Goal: Task Accomplishment & Management: Manage account settings

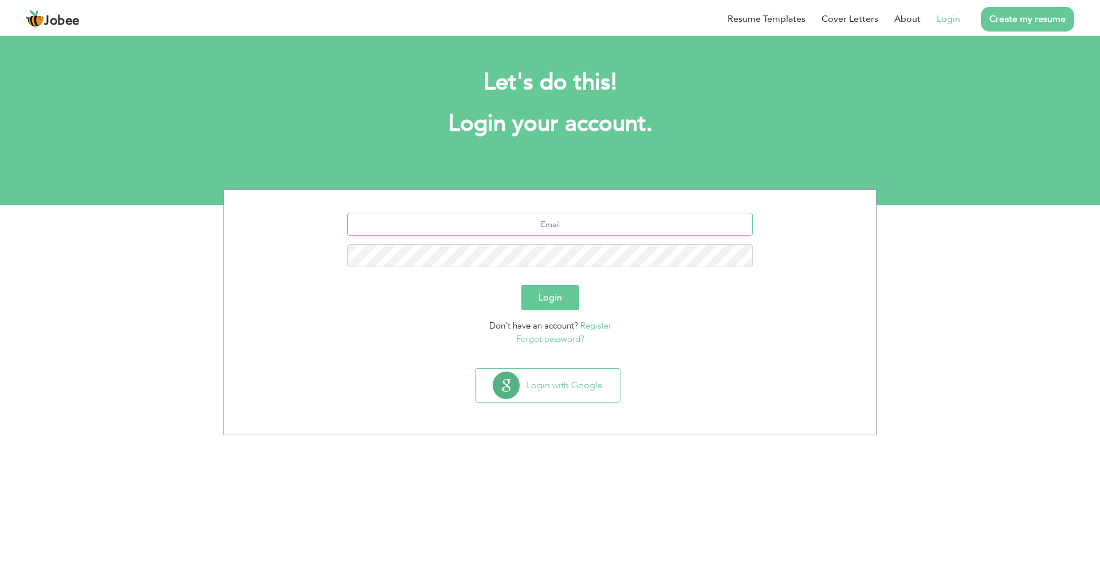
click at [523, 230] on input "text" at bounding box center [550, 224] width 406 height 23
click at [961, 18] on link "Login" at bounding box center [948, 19] width 23 height 14
click at [946, 20] on link "Login" at bounding box center [948, 19] width 23 height 14
click at [614, 230] on input "text" at bounding box center [550, 224] width 406 height 23
click at [537, 222] on input "text" at bounding box center [550, 224] width 406 height 23
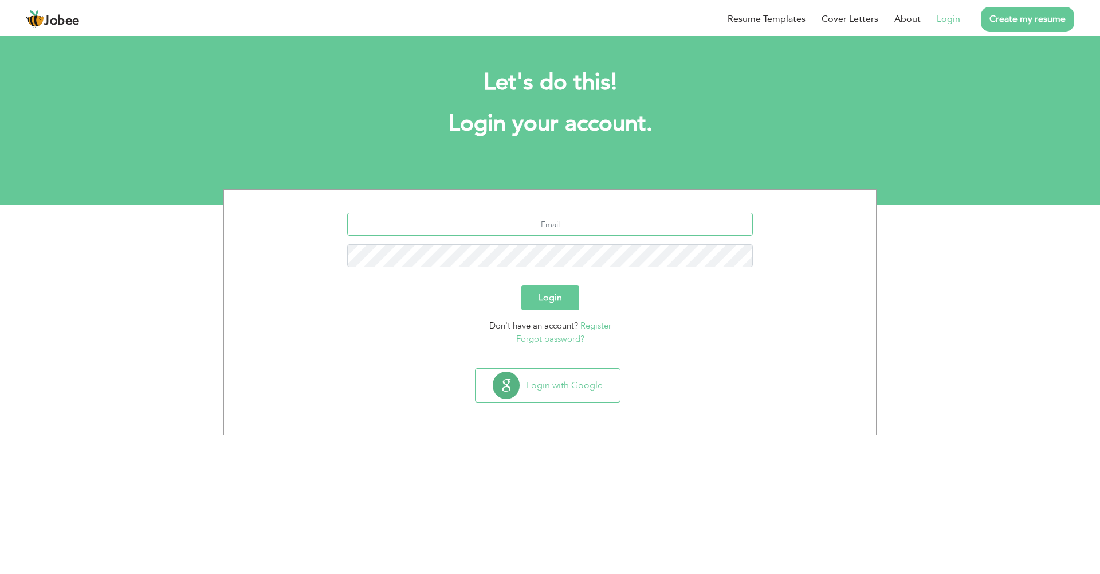
click at [567, 232] on input "text" at bounding box center [550, 224] width 406 height 23
click at [559, 385] on button "Login with Google" at bounding box center [548, 385] width 144 height 33
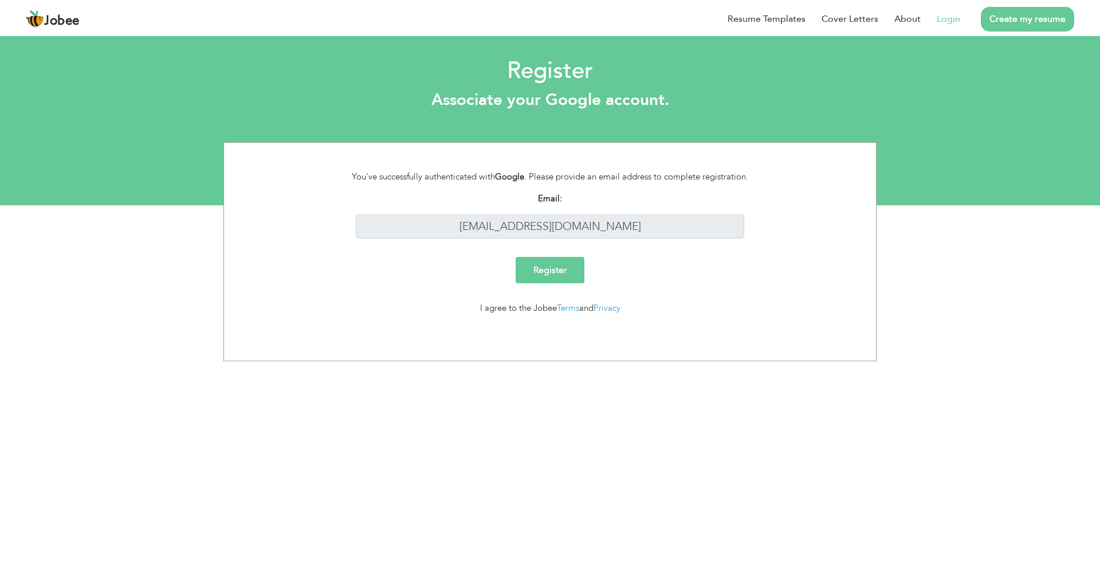
click at [578, 266] on input "Register" at bounding box center [550, 270] width 69 height 26
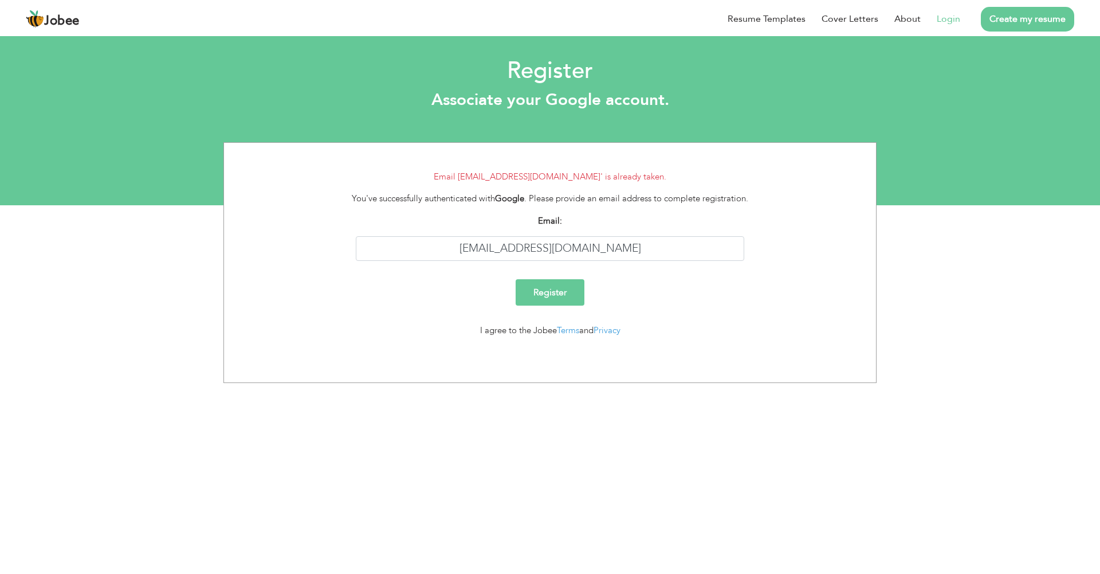
click at [573, 260] on div "[EMAIL_ADDRESS][DOMAIN_NAME]" at bounding box center [550, 248] width 406 height 25
click at [953, 22] on link "Login" at bounding box center [948, 19] width 23 height 14
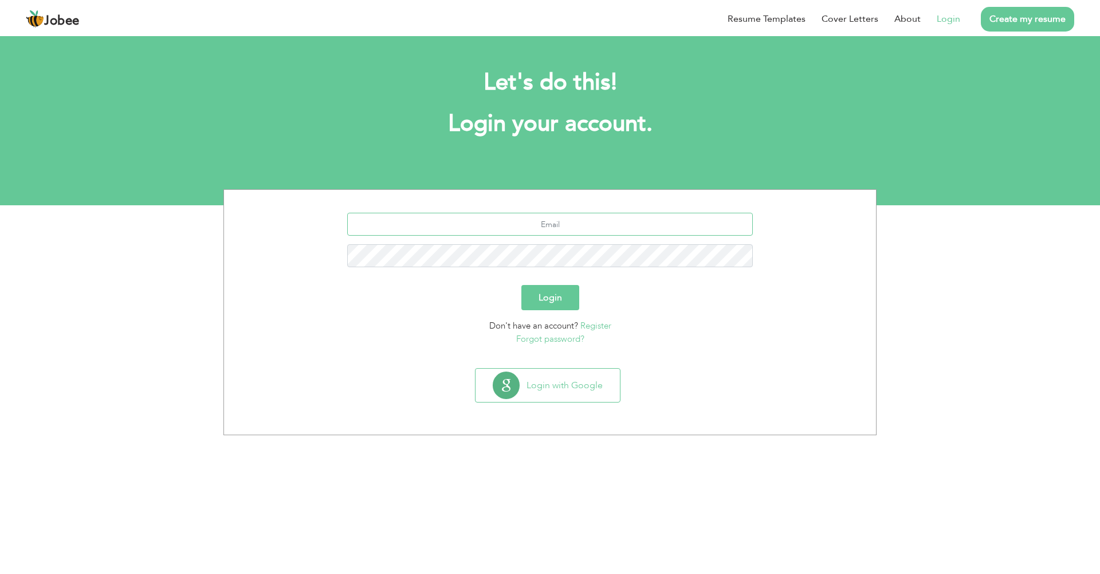
click at [502, 232] on input "text" at bounding box center [550, 224] width 406 height 23
click at [635, 215] on input "text" at bounding box center [550, 224] width 406 height 23
type input "[EMAIL_ADDRESS][DOMAIN_NAME]"
click at [550, 288] on button "Login" at bounding box center [551, 297] width 58 height 25
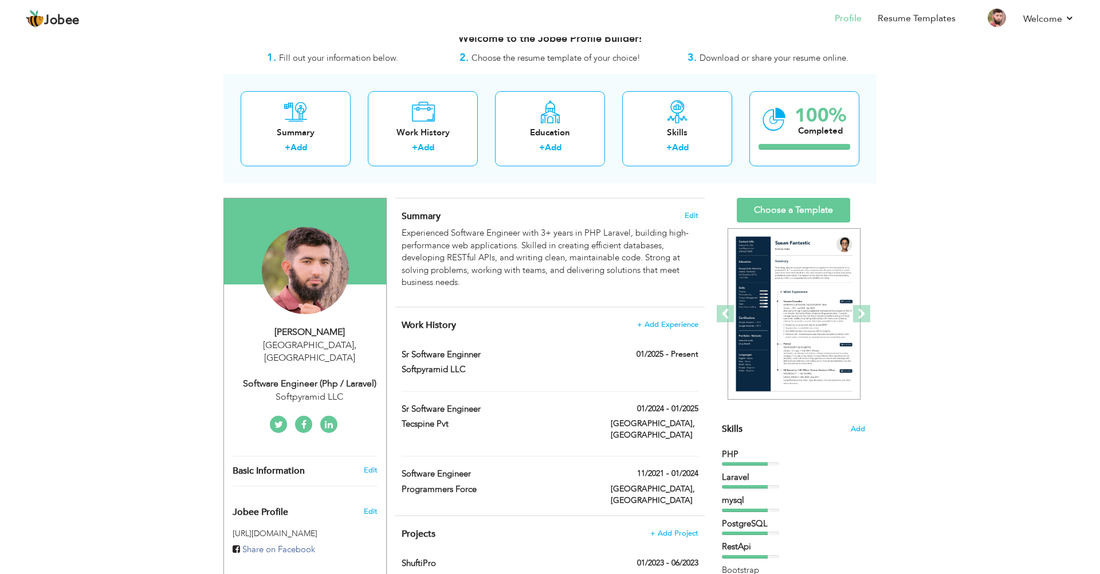
scroll to position [23, 0]
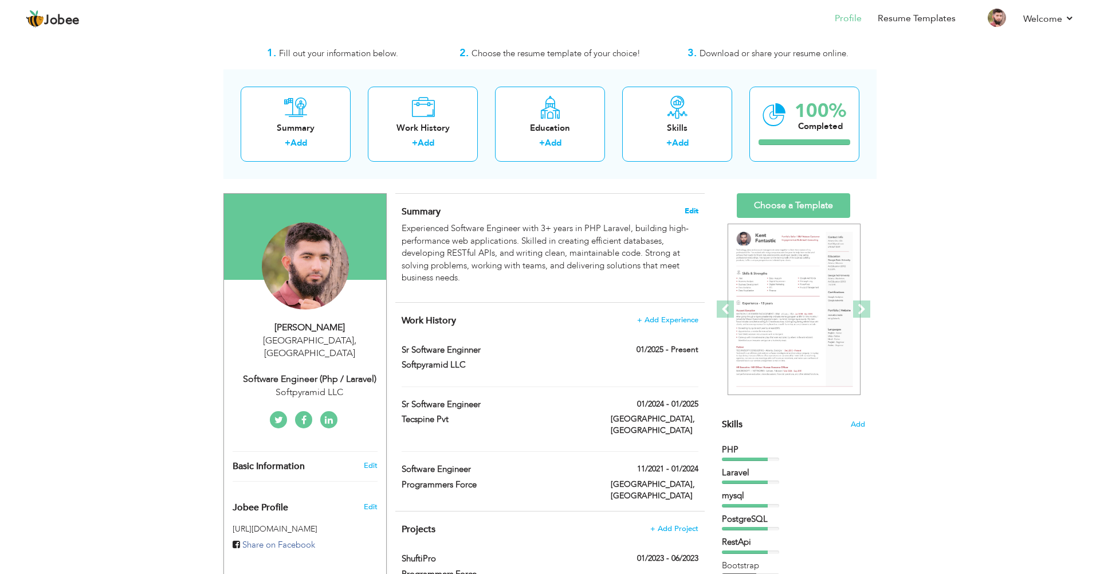
click at [687, 211] on span "Edit" at bounding box center [692, 211] width 14 height 8
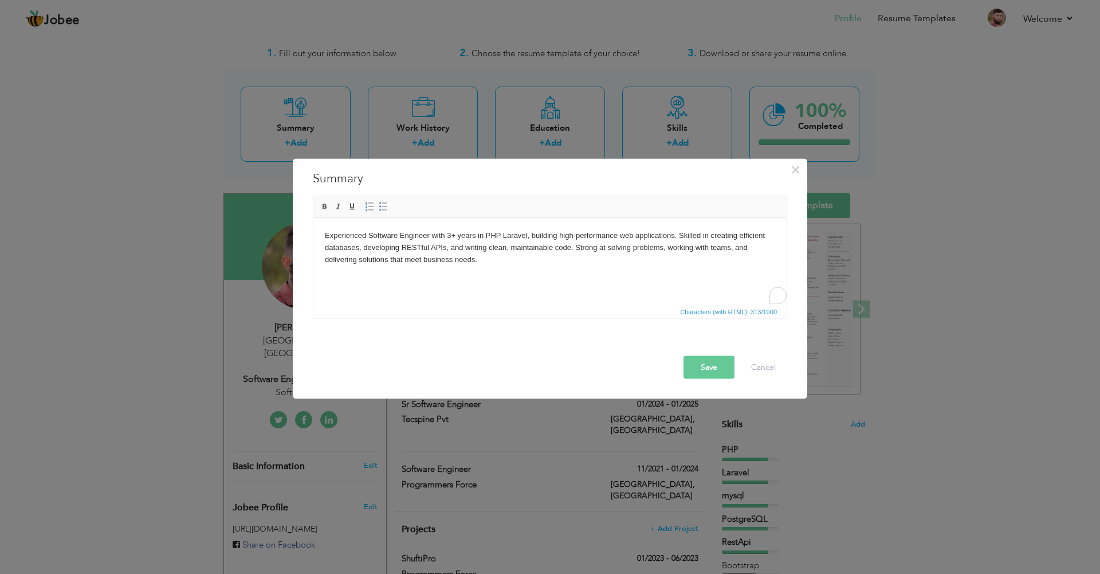
click at [452, 237] on p "Experienced Software Engineer with 3+ years in PHP Laravel, building high-perfo…" at bounding box center [550, 247] width 450 height 36
drag, startPoint x: 446, startPoint y: 236, endPoint x: 454, endPoint y: 236, distance: 8.0
click at [454, 236] on p "Experienced Software Engineer with 3+ years in PHP Laravel, building high-perfo…" at bounding box center [550, 247] width 450 height 36
click at [598, 272] on html "Experienced Software Engineer with 4 years in PHP Laravel, building high-perfor…" at bounding box center [549, 247] width 473 height 58
click at [713, 368] on button "Save" at bounding box center [709, 366] width 51 height 23
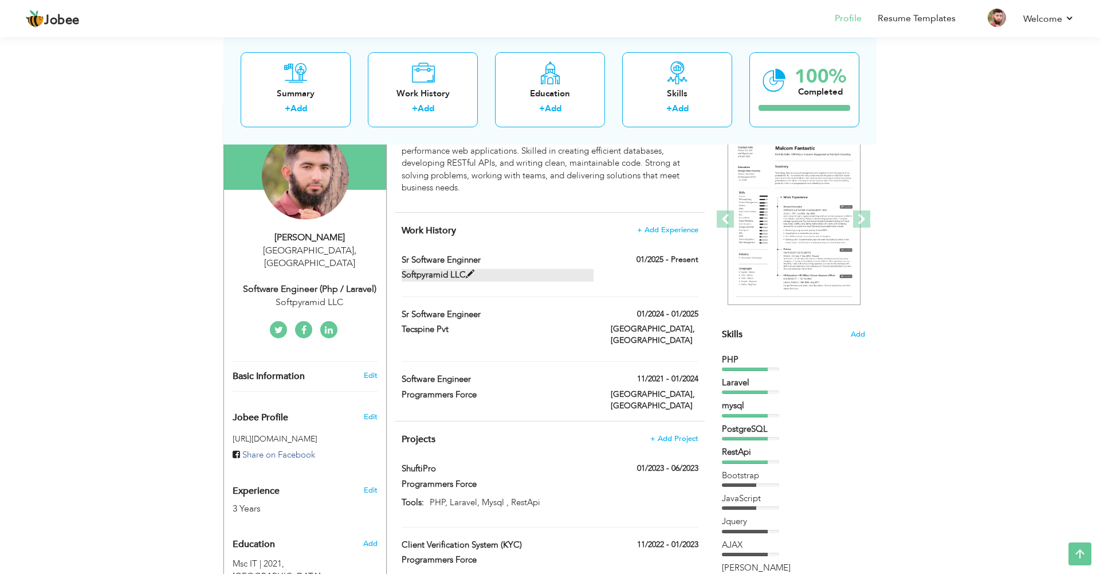
scroll to position [113, 0]
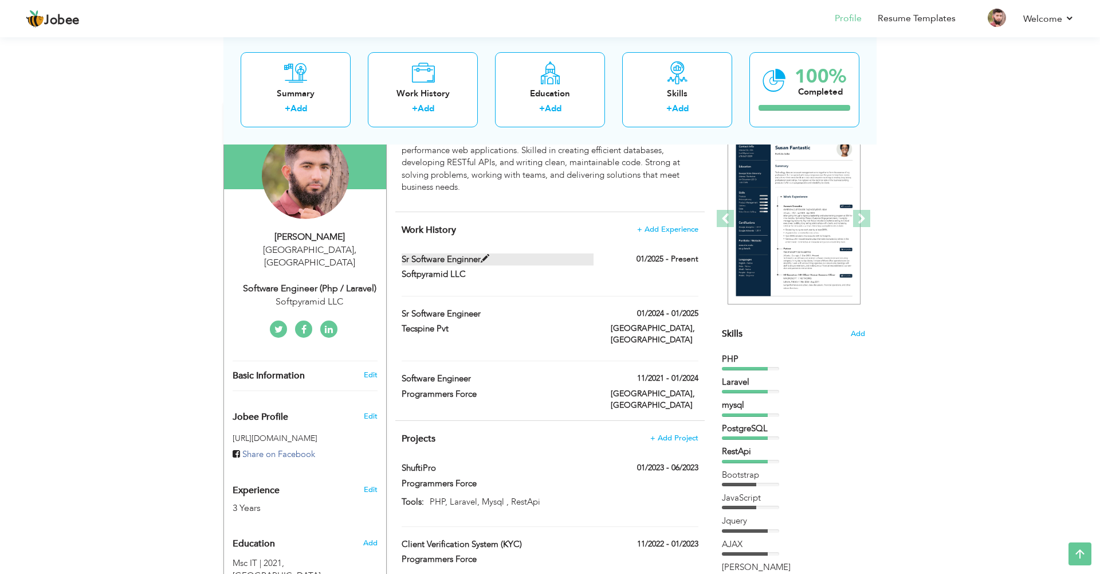
click at [487, 258] on span at bounding box center [485, 258] width 9 height 9
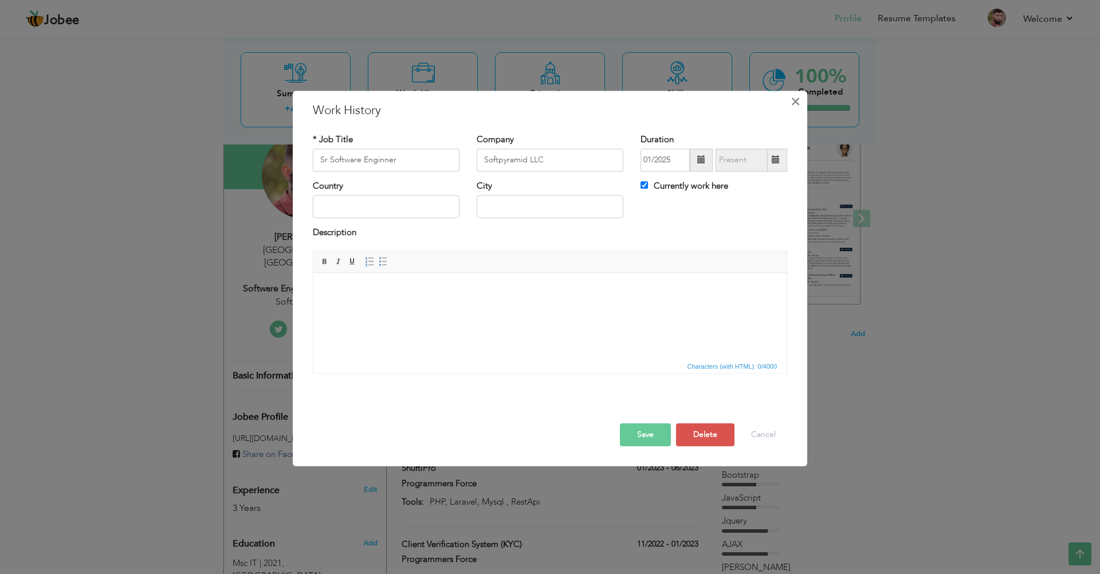
click at [796, 104] on span "×" at bounding box center [796, 101] width 10 height 21
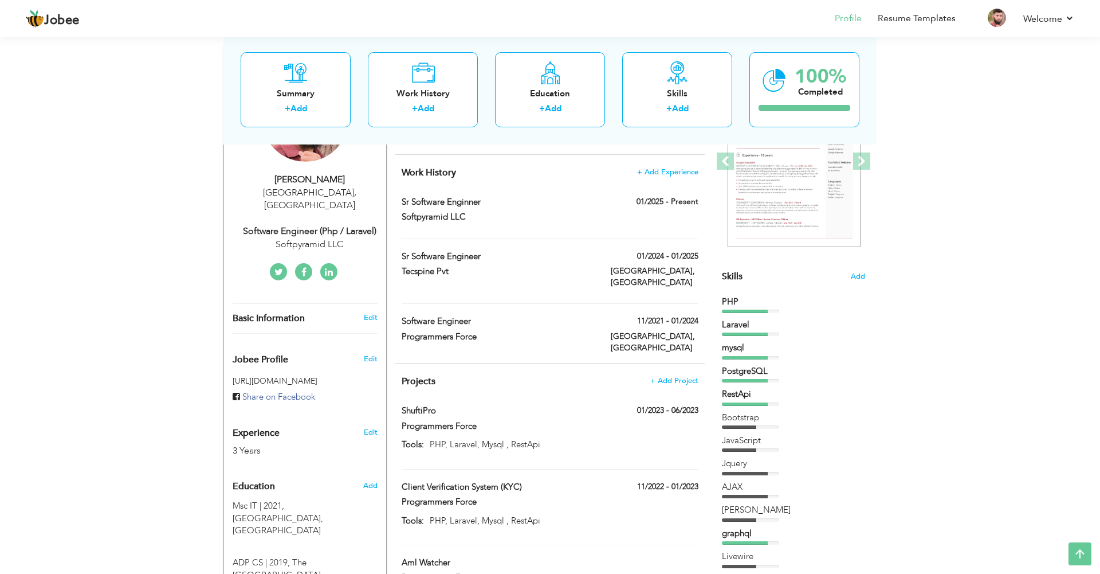
scroll to position [160, 0]
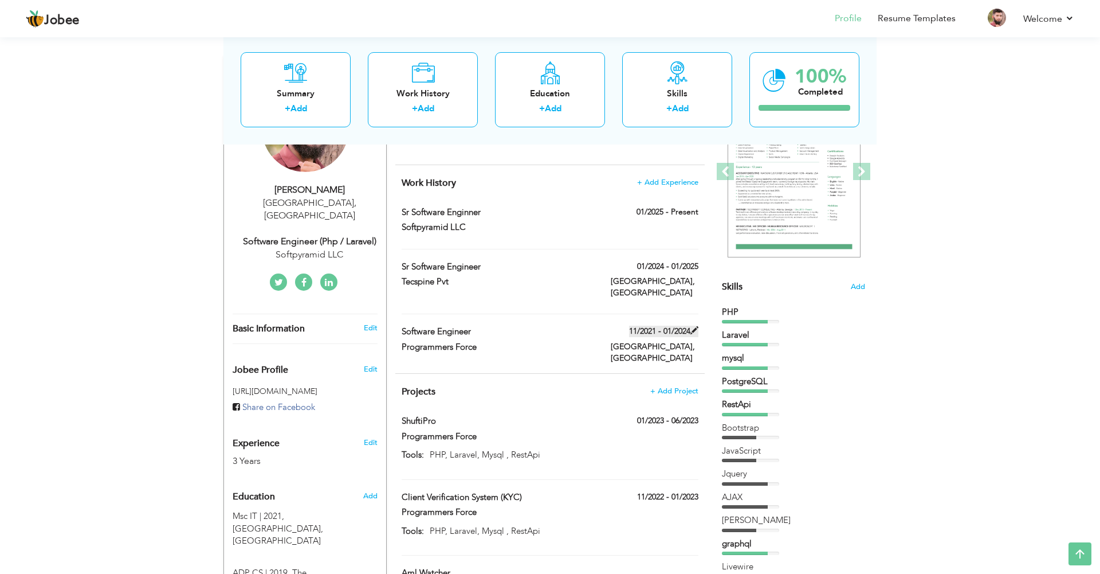
click at [695, 326] on span at bounding box center [695, 330] width 8 height 8
type input "Software Engineer"
type input "Programmers Force"
type input "11/2021"
type input "01/2024"
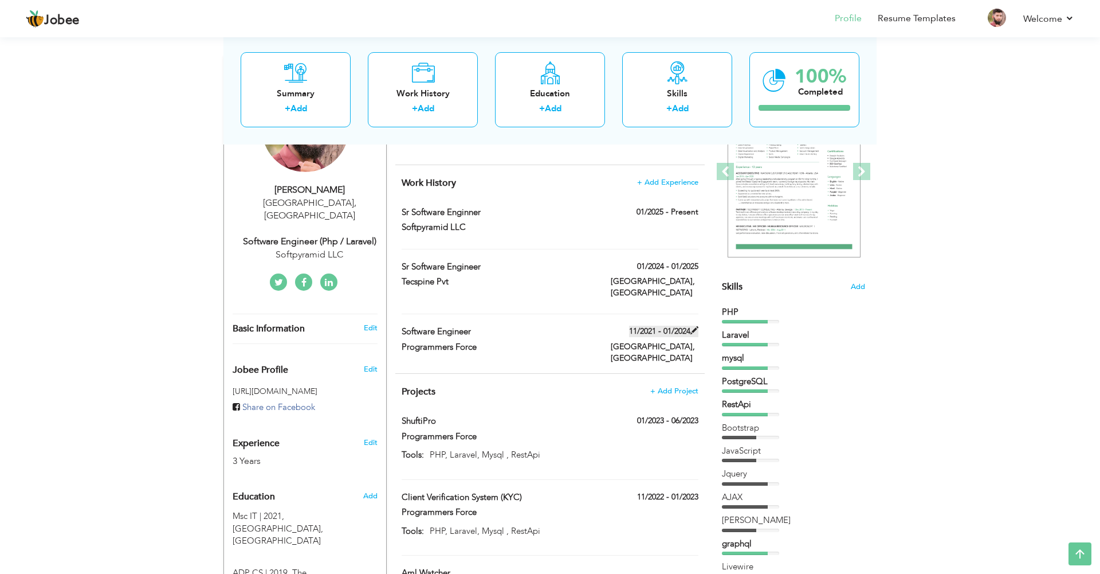
type input "[GEOGRAPHIC_DATA]"
checkbox input "false"
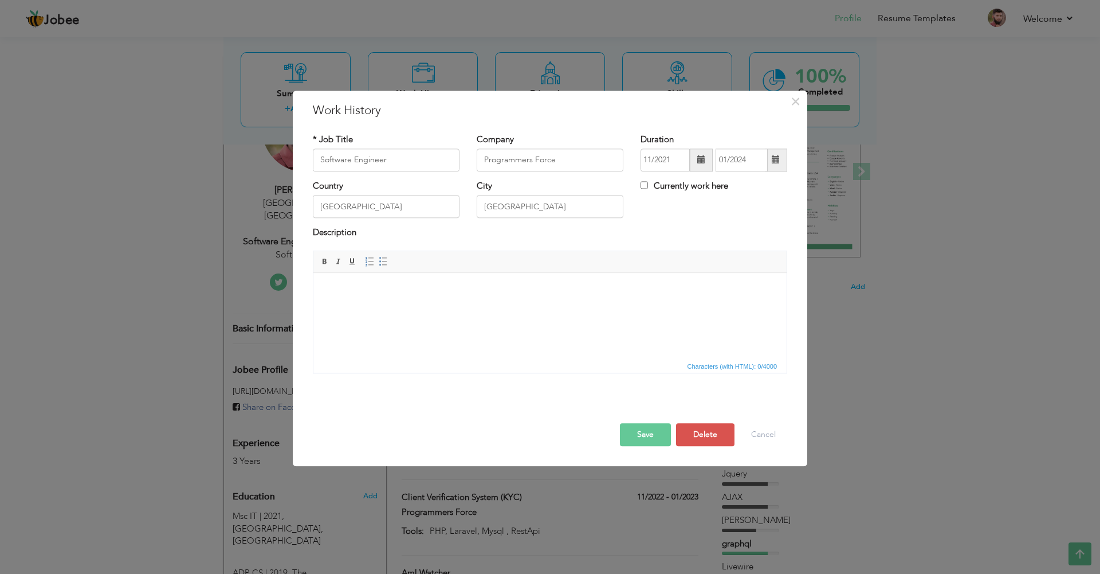
click at [710, 161] on span at bounding box center [701, 159] width 23 height 23
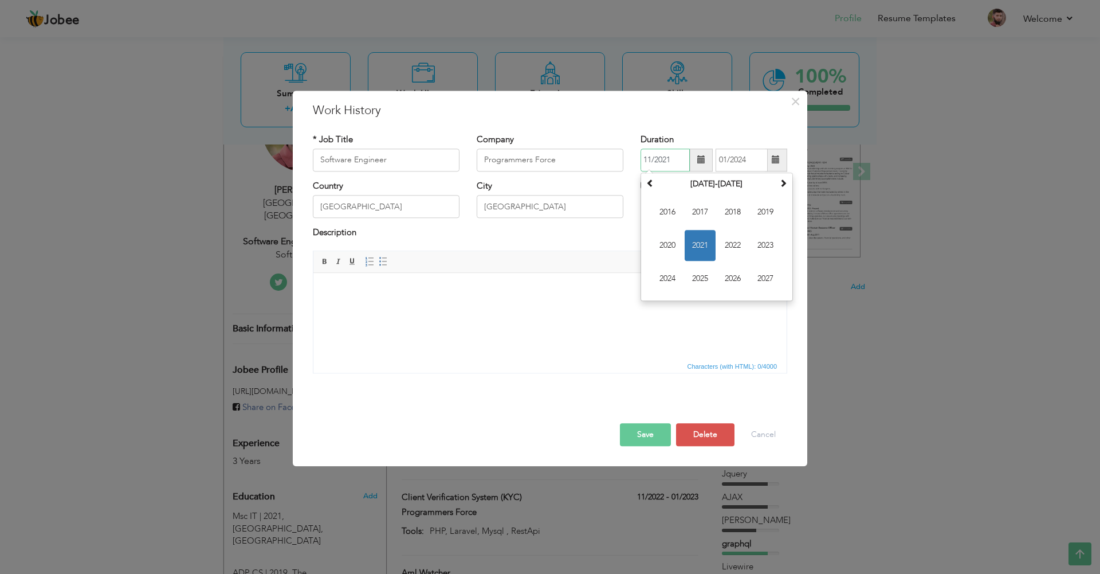
click at [693, 247] on span "2021" at bounding box center [700, 245] width 31 height 31
click at [669, 271] on span "Sep" at bounding box center [667, 278] width 31 height 31
type input "09/2021"
click at [637, 428] on button "Save" at bounding box center [645, 434] width 51 height 23
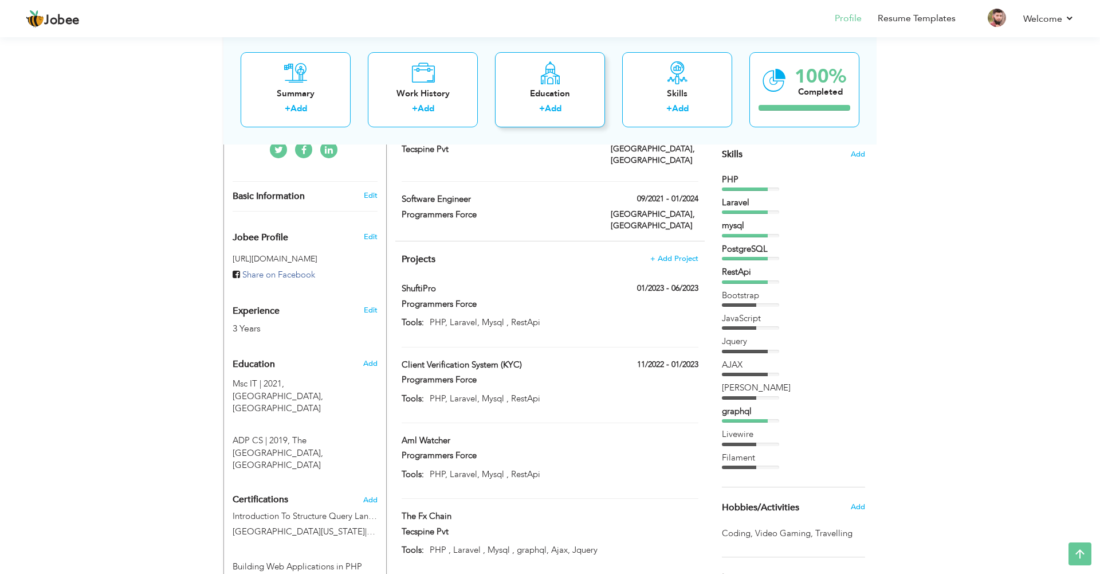
scroll to position [224, 0]
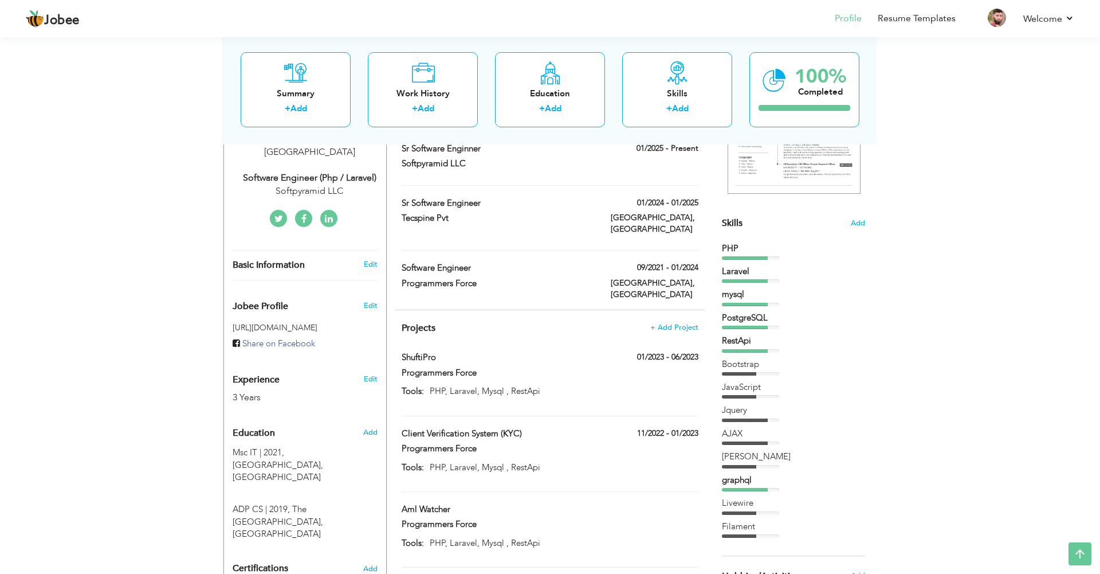
click at [671, 322] on h4 "Projects + Add Project" at bounding box center [550, 327] width 297 height 11
click at [661, 323] on span "+ Add Project" at bounding box center [674, 327] width 49 height 8
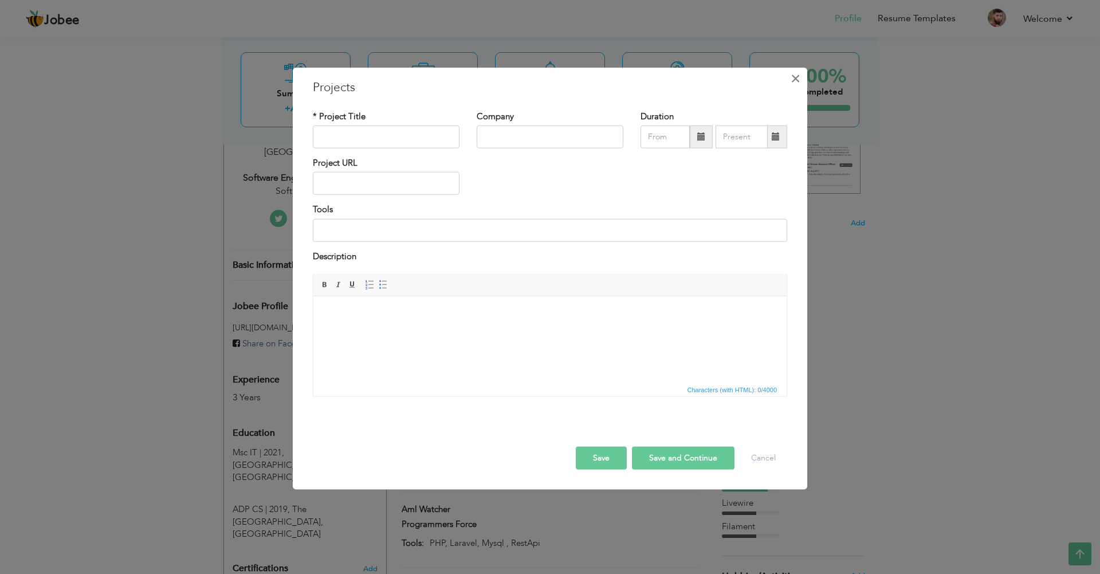
click at [794, 79] on span "×" at bounding box center [796, 78] width 10 height 21
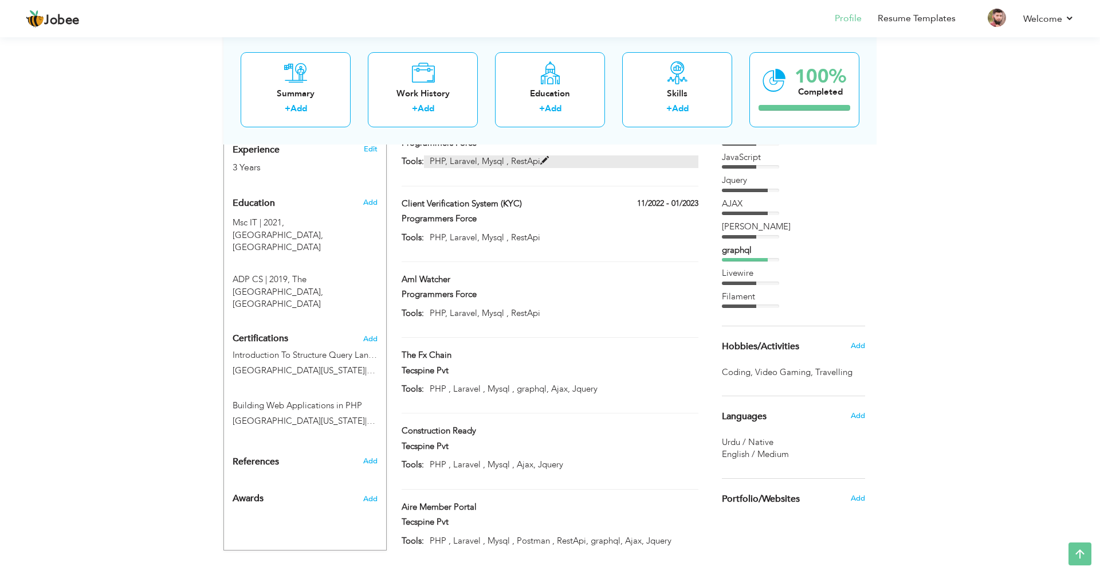
scroll to position [462, 0]
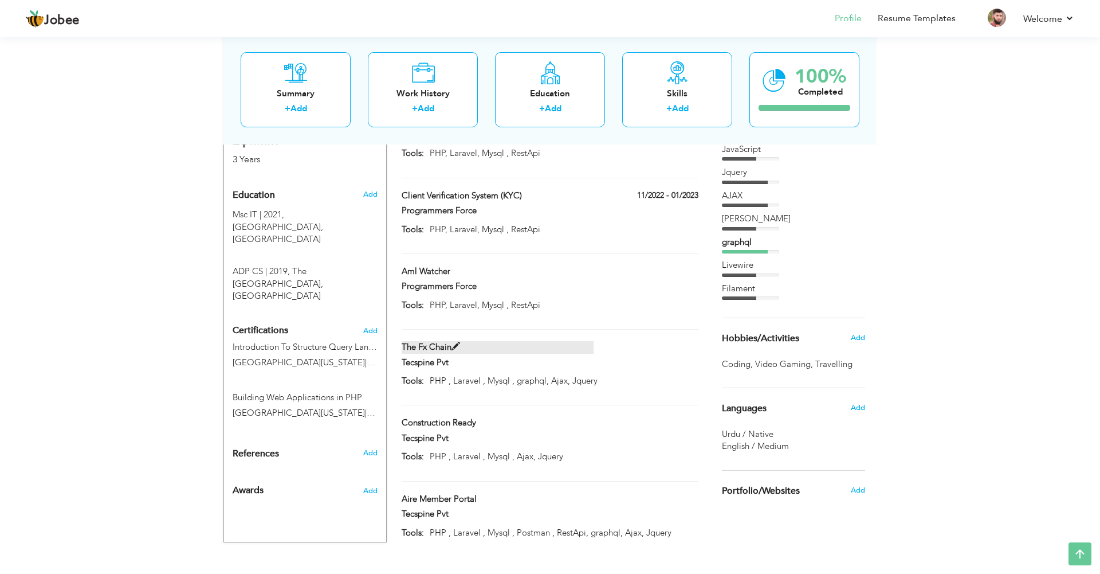
click at [455, 342] on span at bounding box center [456, 346] width 9 height 9
type input "The Fx Chain"
type input "Tecspine Pvt"
type input "PHP , Laravel , Mysql , graphql, Ajax, Jquery"
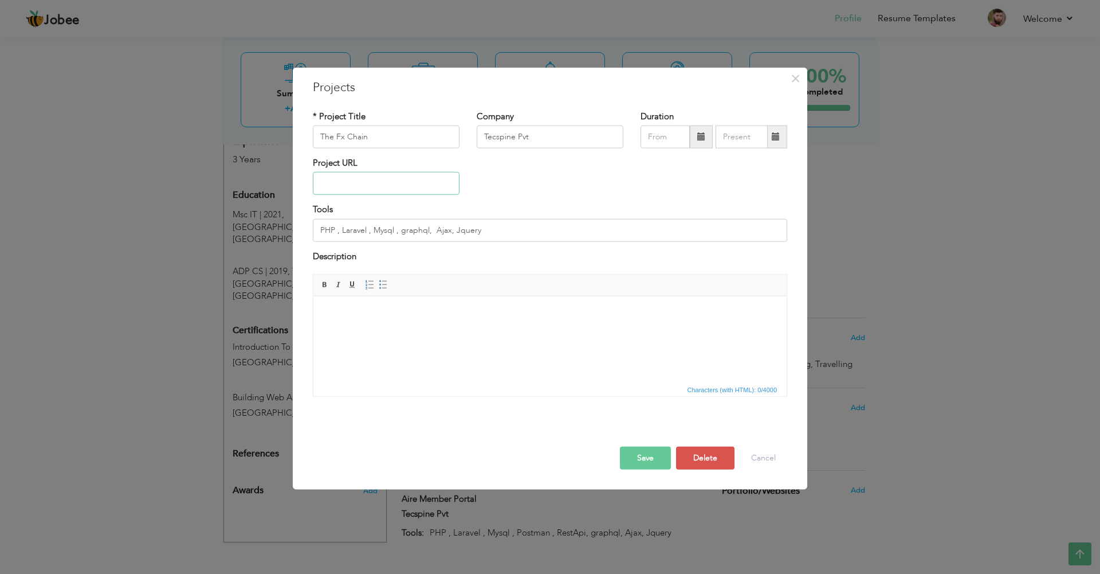
click at [418, 191] on input "text" at bounding box center [386, 183] width 147 height 23
click at [436, 326] on html at bounding box center [549, 313] width 473 height 35
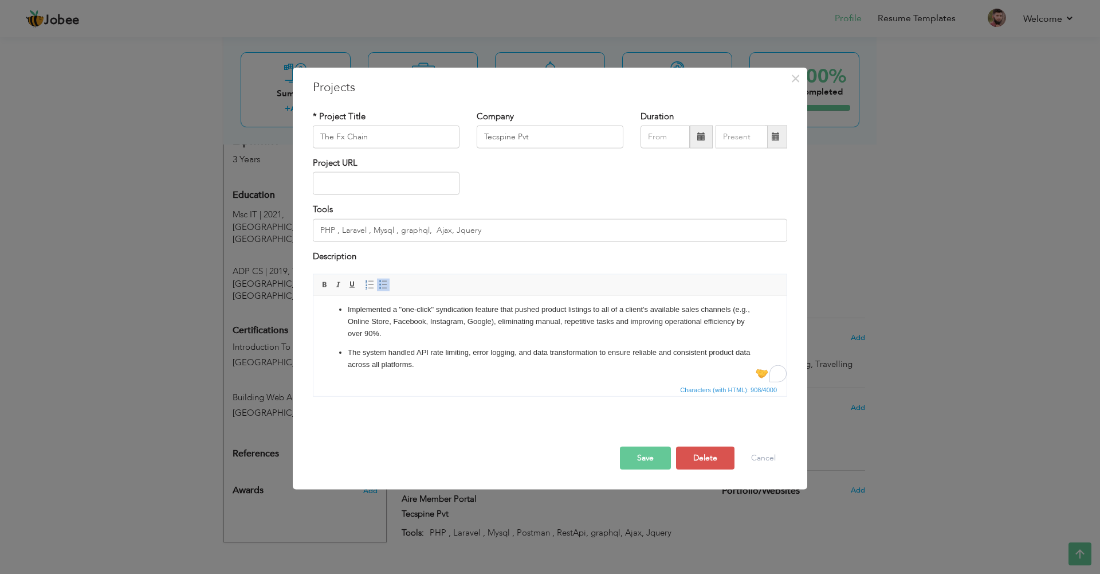
scroll to position [86, 0]
drag, startPoint x: 389, startPoint y: 334, endPoint x: 737, endPoint y: 325, distance: 348.0
click at [737, 325] on p "Implemented a "one-click" syndication feature that pushed product listings to a…" at bounding box center [550, 321] width 405 height 36
click at [574, 337] on p "Implemented a "one-click" syndication feature that pushed product listings to a…" at bounding box center [550, 321] width 405 height 36
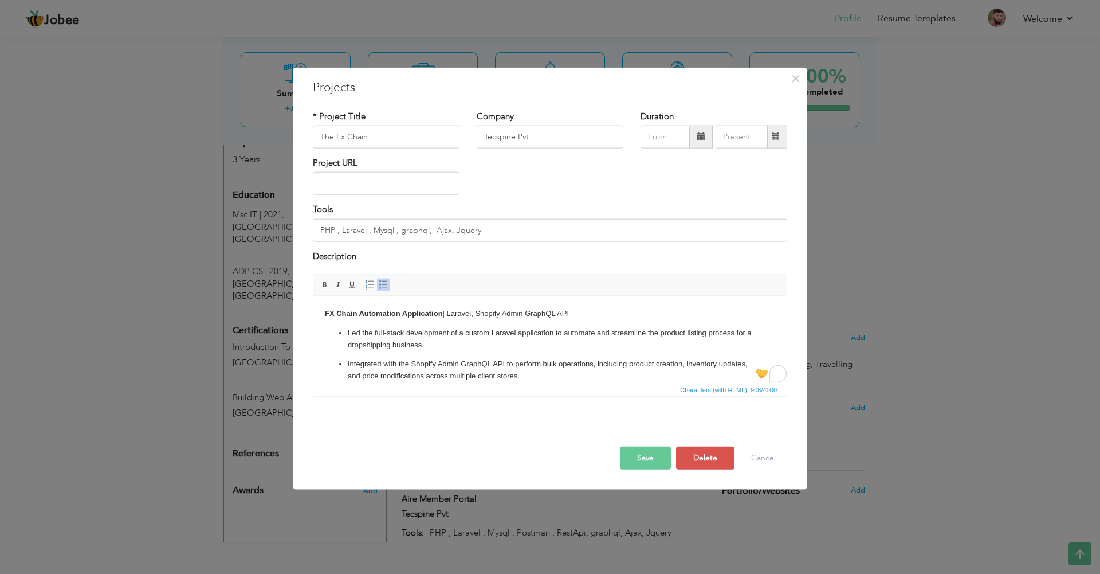
scroll to position [0, 0]
click at [655, 461] on button "Save" at bounding box center [645, 457] width 51 height 23
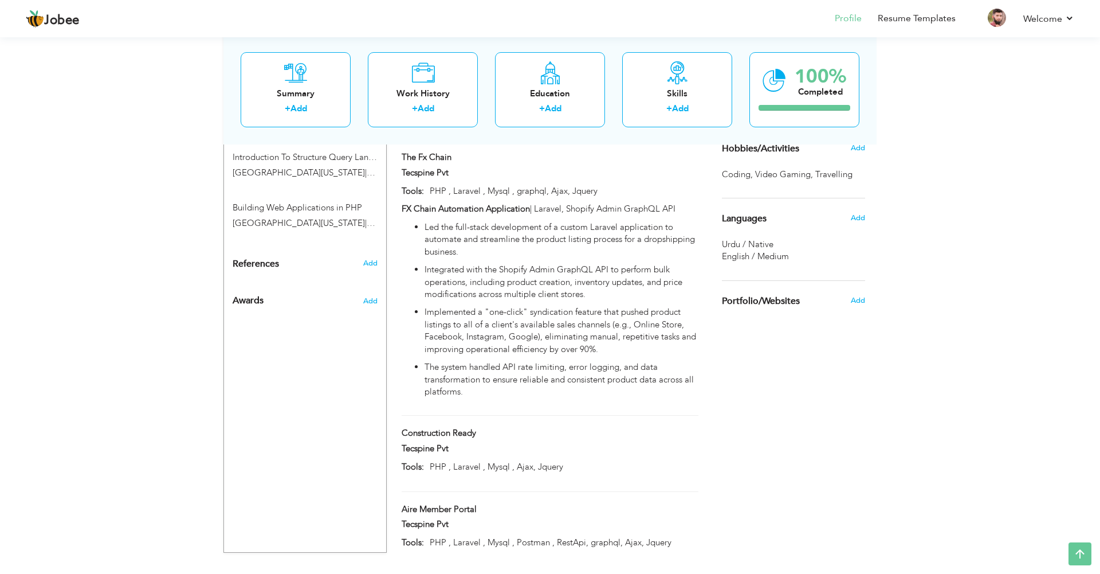
scroll to position [662, 0]
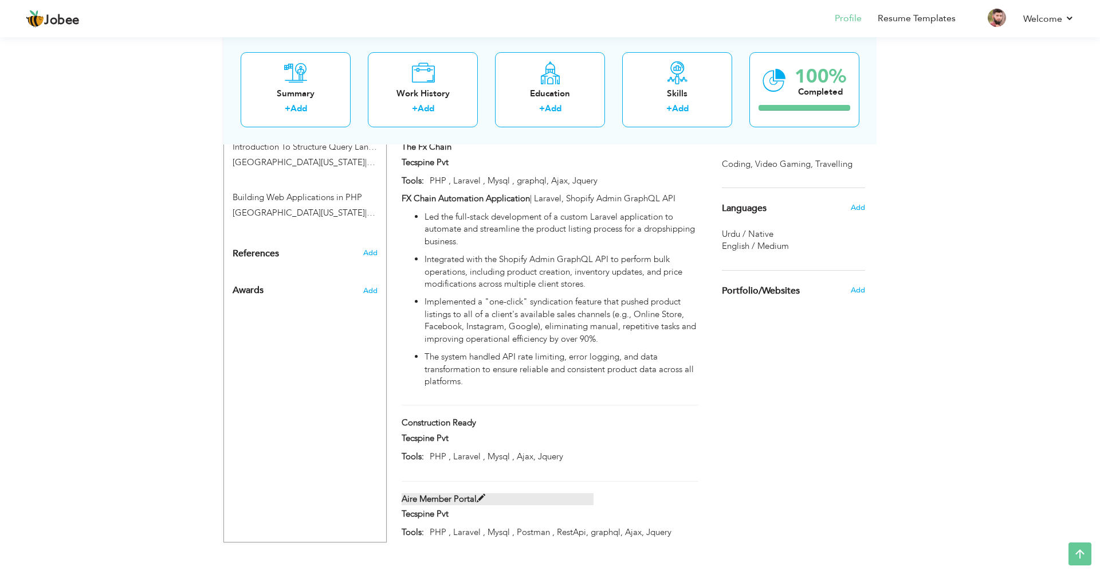
click at [480, 494] on span at bounding box center [481, 498] width 9 height 9
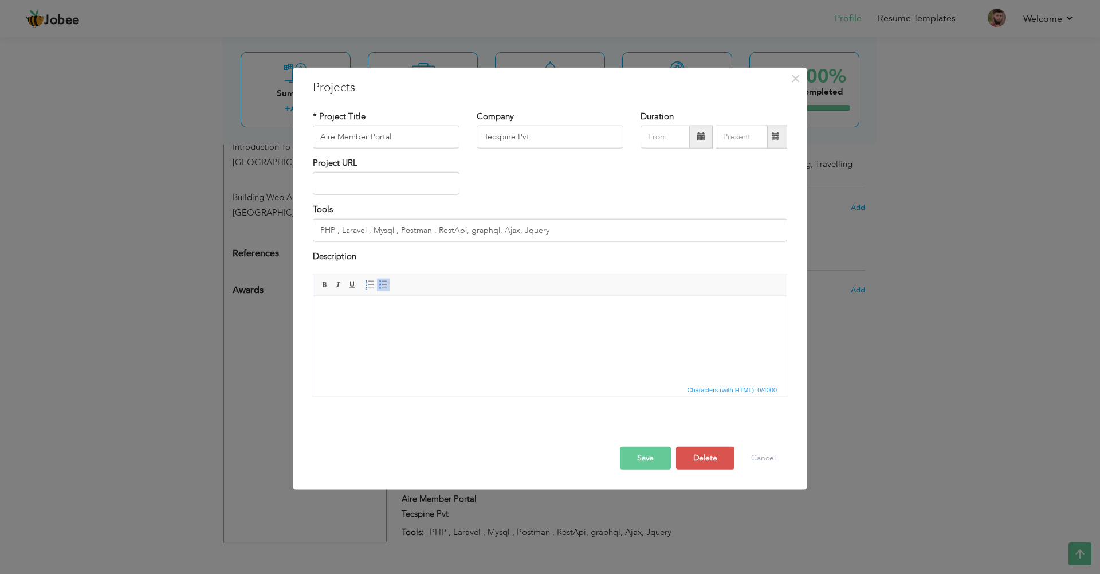
click at [434, 327] on html at bounding box center [549, 313] width 473 height 35
click at [798, 79] on span "×" at bounding box center [796, 78] width 10 height 21
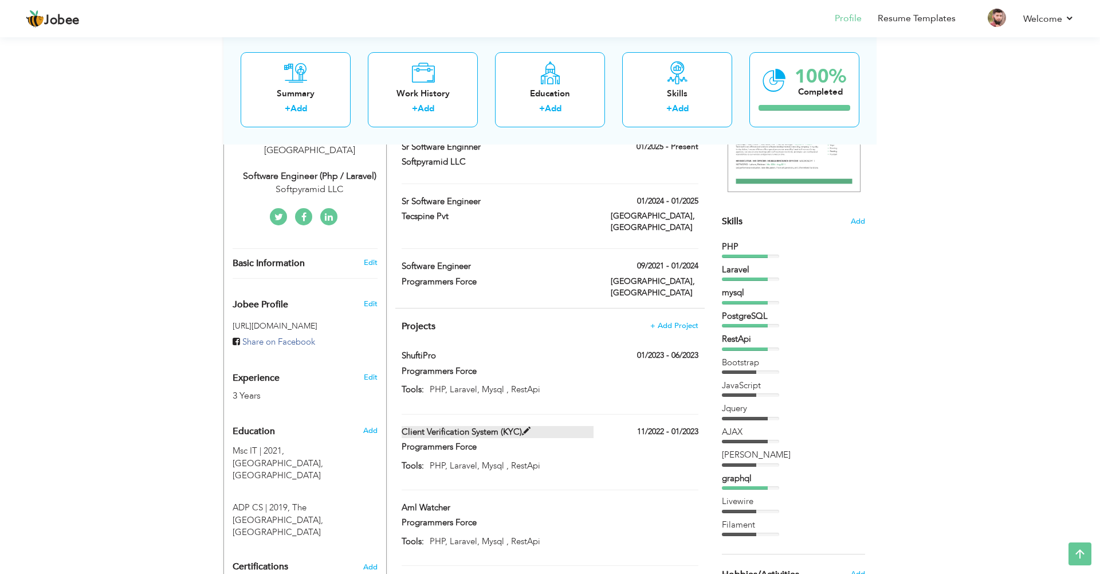
click at [528, 427] on span at bounding box center [526, 431] width 9 height 9
type input "Client Verification System (KYC)"
type input "Programmers Force"
type input "11/2022"
type input "01/2023"
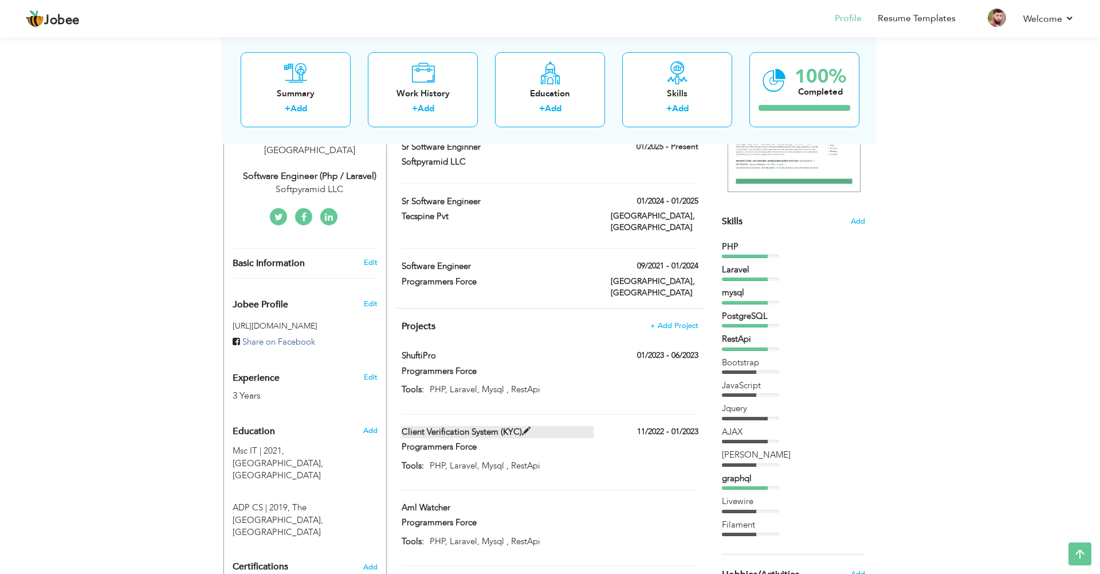
type input "PHP, Laravel, Mysql , RestApi"
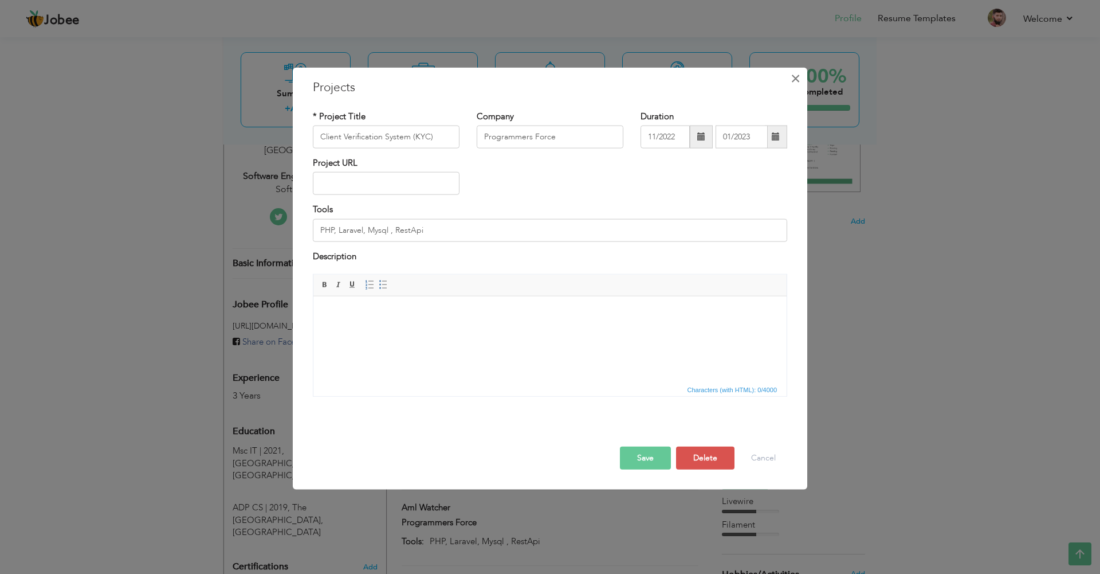
click at [793, 80] on span "×" at bounding box center [796, 78] width 10 height 21
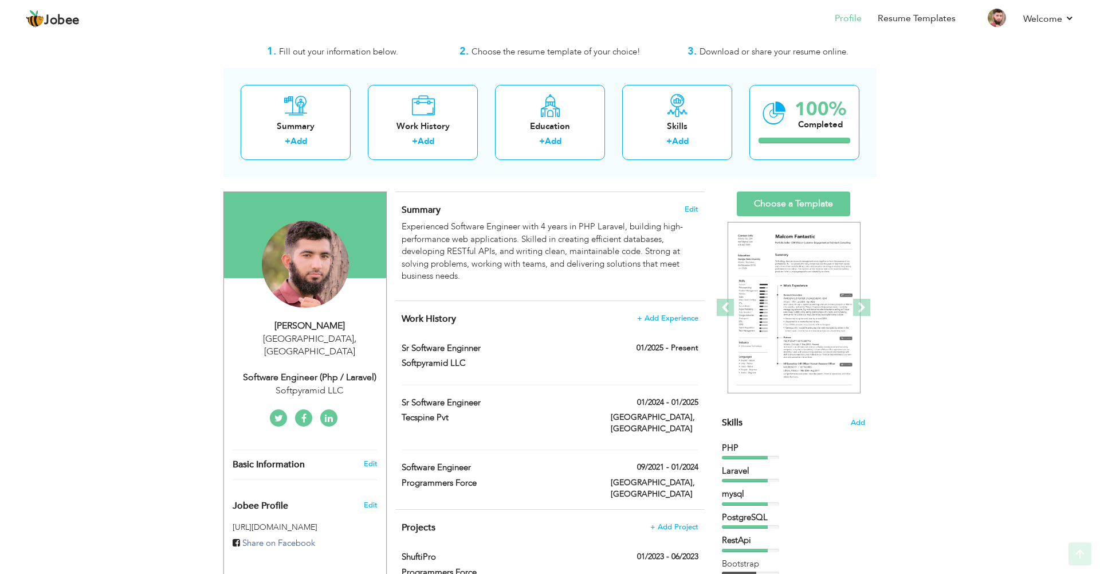
scroll to position [0, 0]
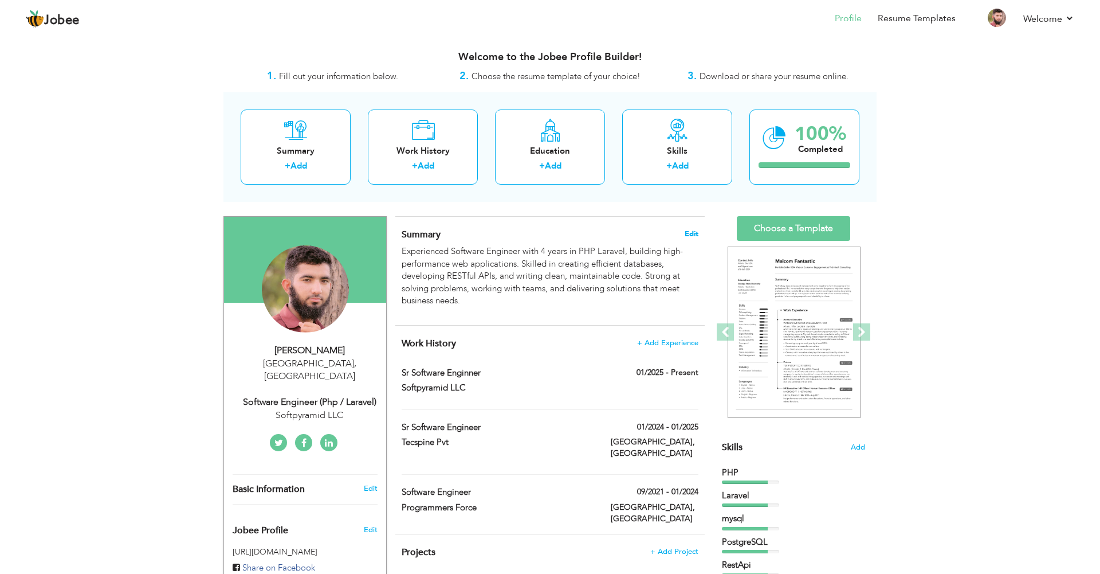
click at [686, 234] on span "Edit" at bounding box center [692, 234] width 14 height 8
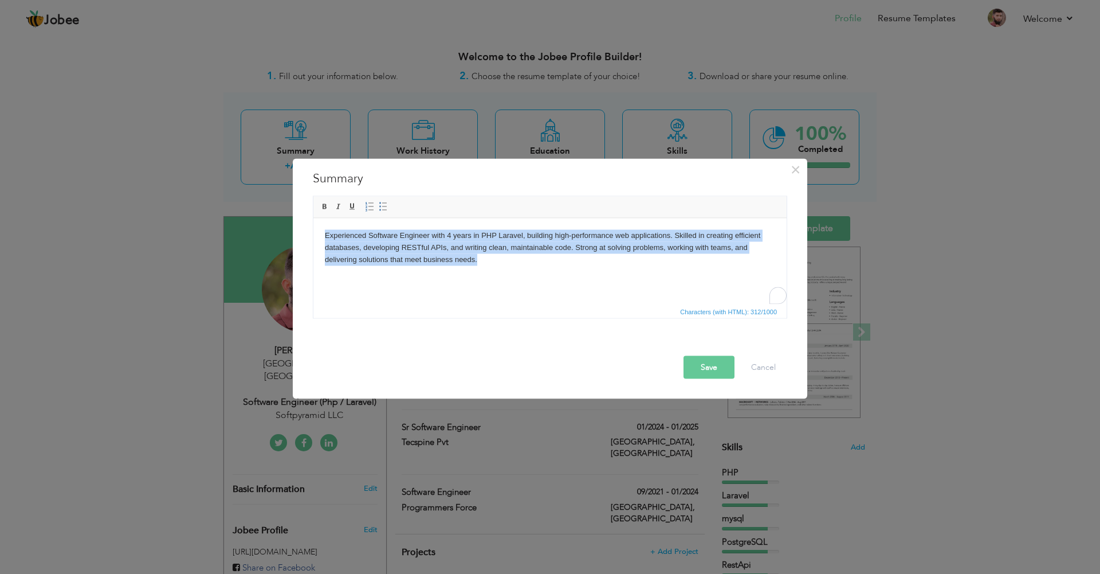
copy p "Experienced Software Engineer with 4 years in PHP Laravel, building high-perfor…"
click at [480, 268] on html "Experienced Software Engineer with 4 years in PHP Laravel, building high-perfor…" at bounding box center [549, 247] width 473 height 58
paste body "To enrich screen reader interactions, please activate Accessibility in Grammarl…"
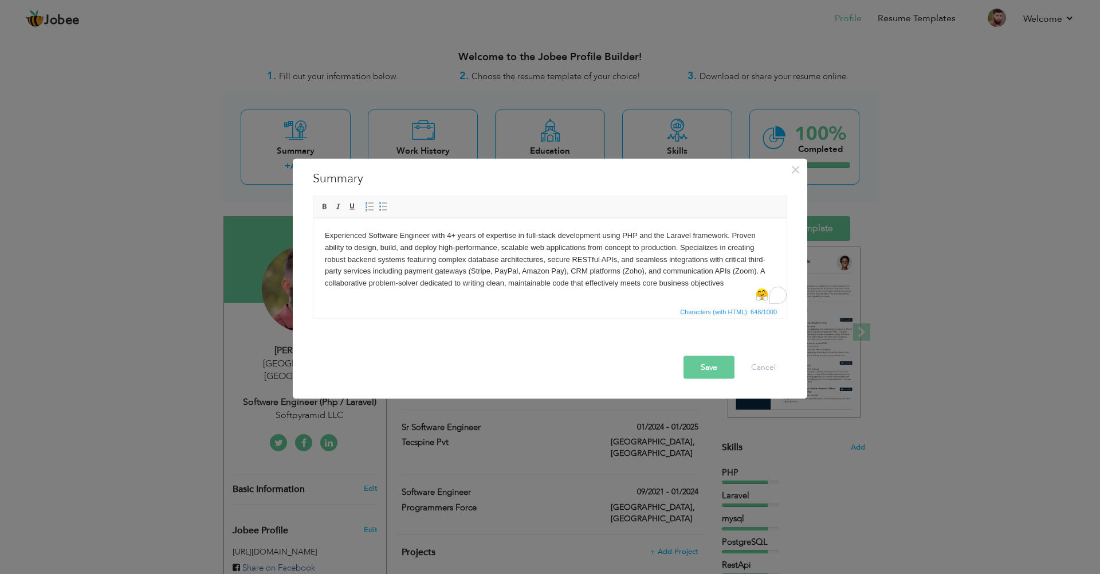
click at [456, 235] on p "Experienced Software Engineer with 4+ years of expertise in full-stack developm…" at bounding box center [550, 259] width 450 height 60
click at [711, 369] on button "Save" at bounding box center [709, 366] width 51 height 23
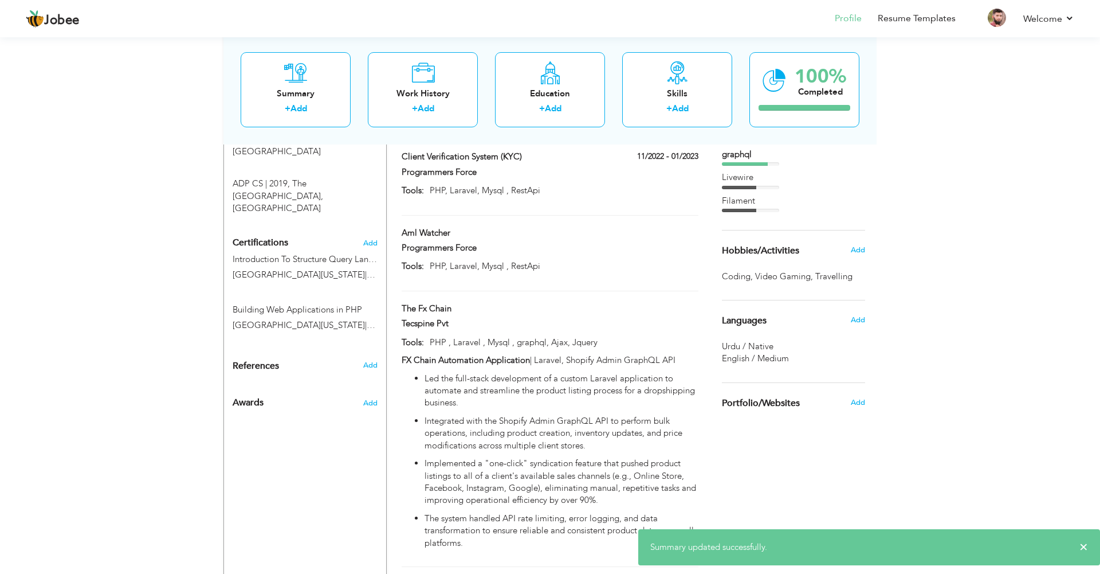
scroll to position [591, 0]
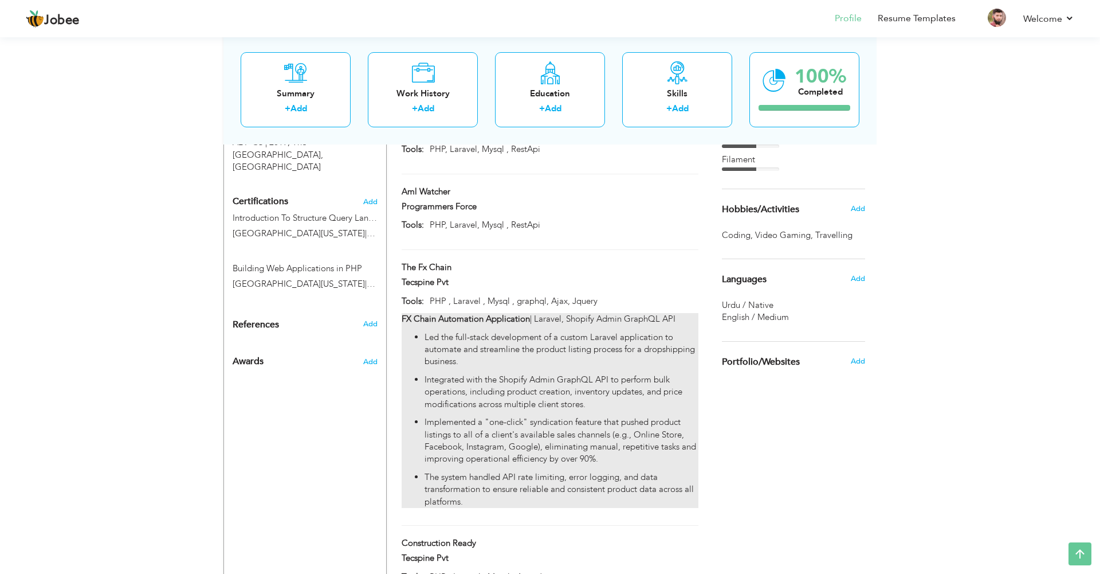
click at [676, 313] on div "FX Chain Automation Application | Laravel, Shopify Admin GraphQL API Led the fu…" at bounding box center [550, 410] width 297 height 195
type input "The Fx Chain"
type input "Tecspine Pvt"
type input "PHP , Laravel , Mysql , graphql, Ajax, Jquery"
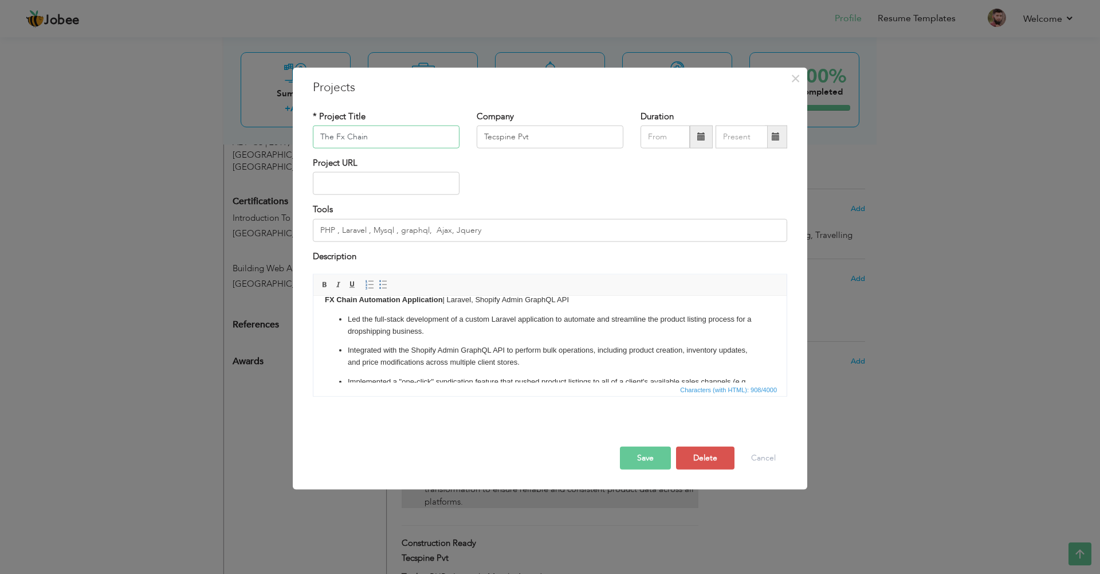
scroll to position [16, 0]
click at [650, 327] on p "Led the full-stack development of a custom Laravel application to automate and …" at bounding box center [550, 323] width 405 height 24
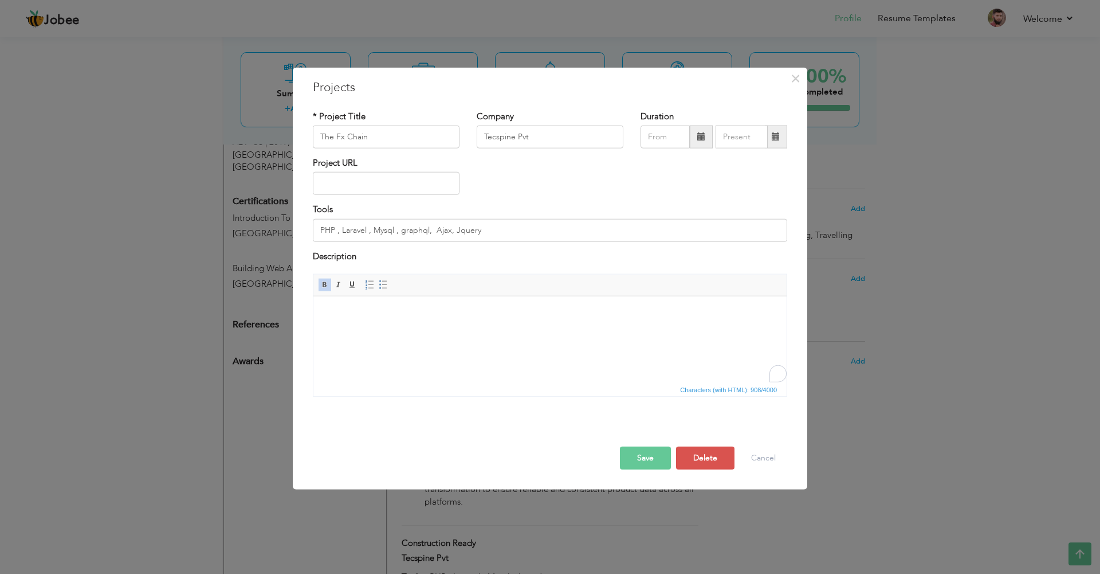
scroll to position [0, 0]
click at [656, 459] on button "Save" at bounding box center [645, 457] width 51 height 23
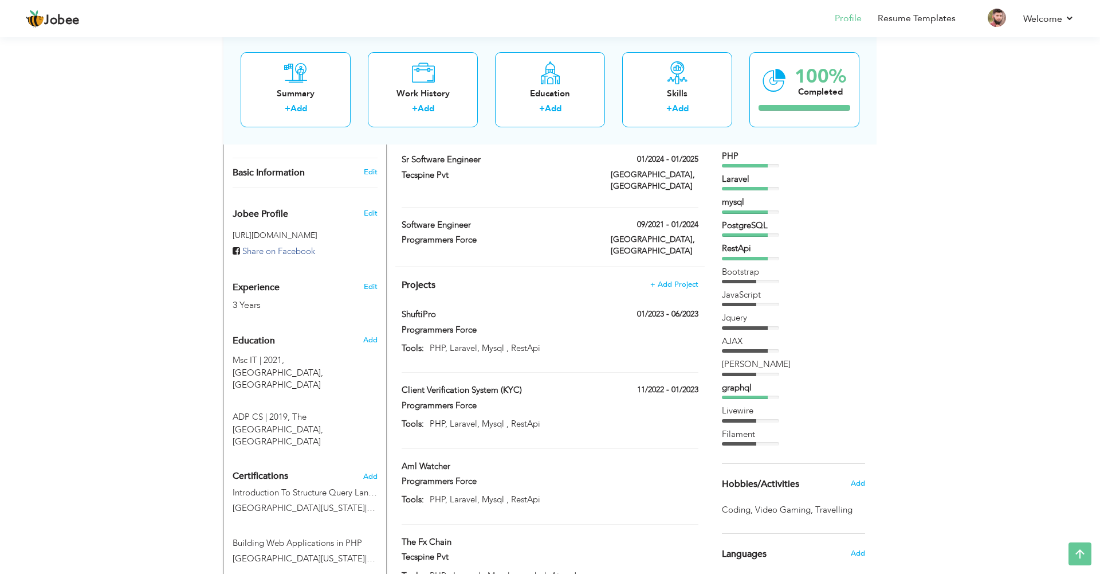
scroll to position [320, 0]
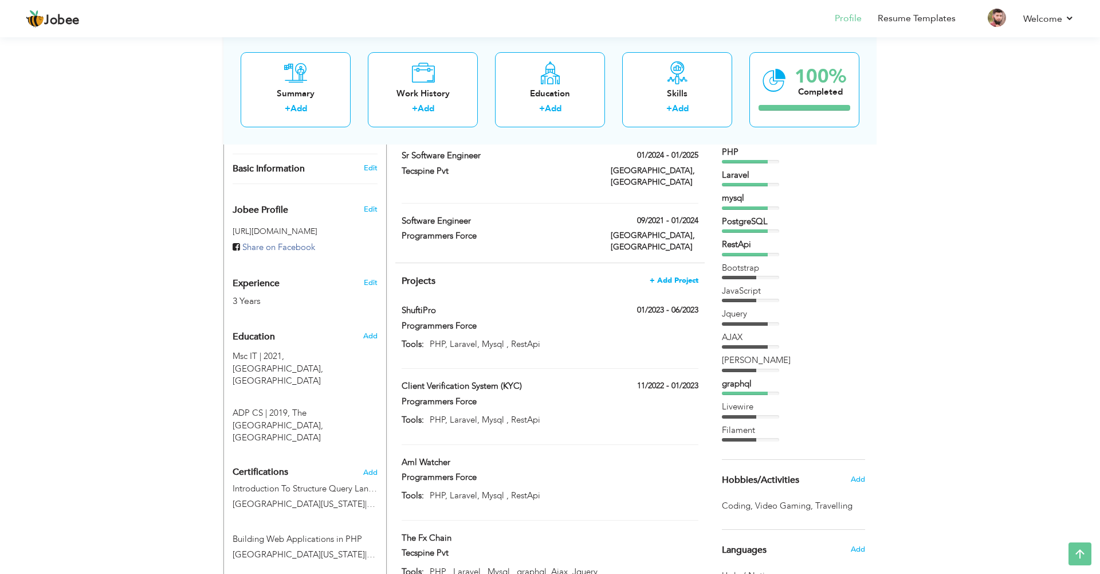
click at [681, 276] on span "+ Add Project" at bounding box center [674, 280] width 49 height 8
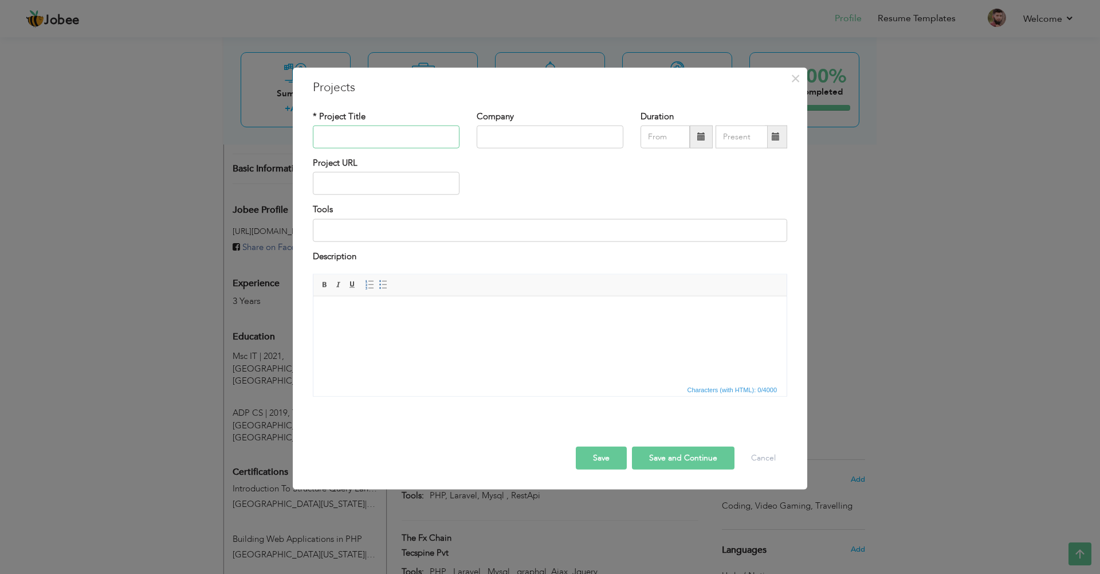
click at [355, 141] on input "text" at bounding box center [386, 137] width 147 height 23
click at [331, 182] on input "text" at bounding box center [386, 183] width 147 height 23
paste input "[URL][DOMAIN_NAME]"
type input "[URL][DOMAIN_NAME]"
click at [372, 135] on input "text" at bounding box center [386, 137] width 147 height 23
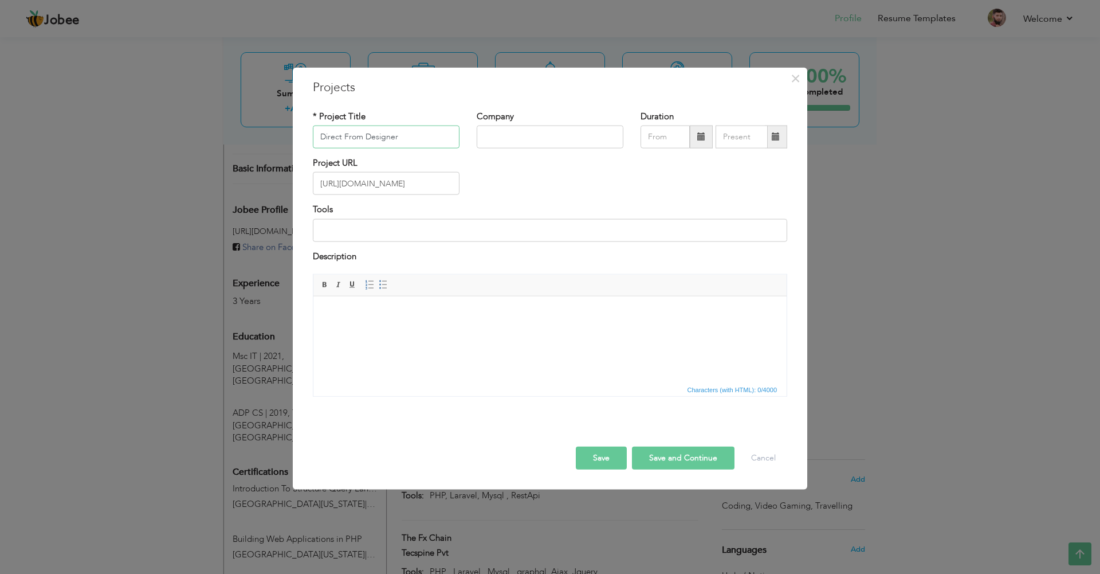
type input "Direct From Designer"
click at [489, 144] on input "text" at bounding box center [550, 137] width 147 height 23
type input "Softpyramid LLC"
click at [701, 134] on span at bounding box center [701, 136] width 8 height 8
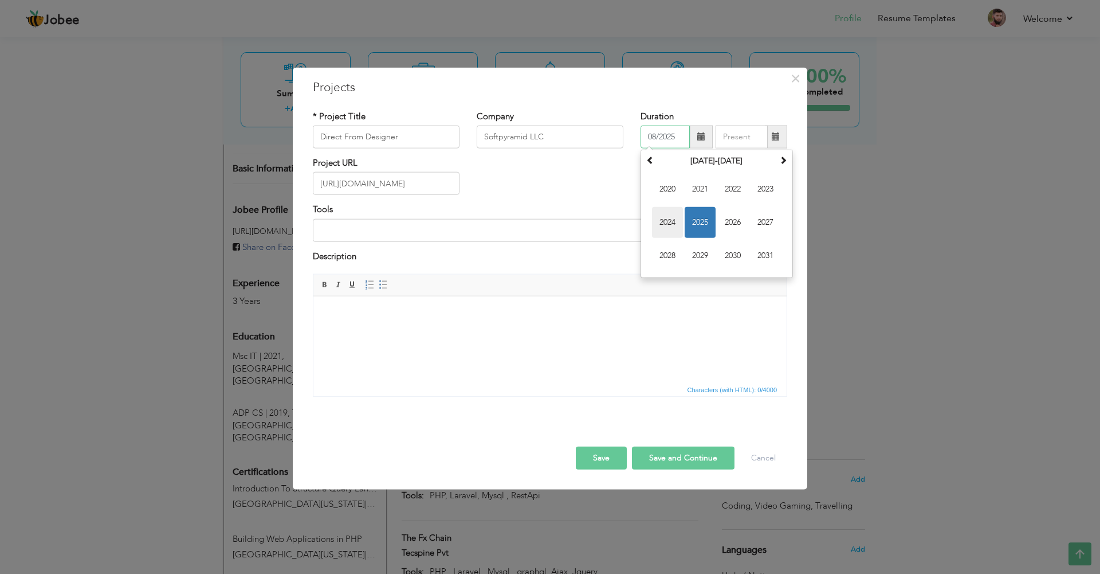
click at [676, 219] on span "2024" at bounding box center [667, 222] width 31 height 31
click at [762, 256] on span "Dec" at bounding box center [765, 255] width 31 height 31
type input "12/2024"
click at [772, 132] on span at bounding box center [776, 136] width 8 height 8
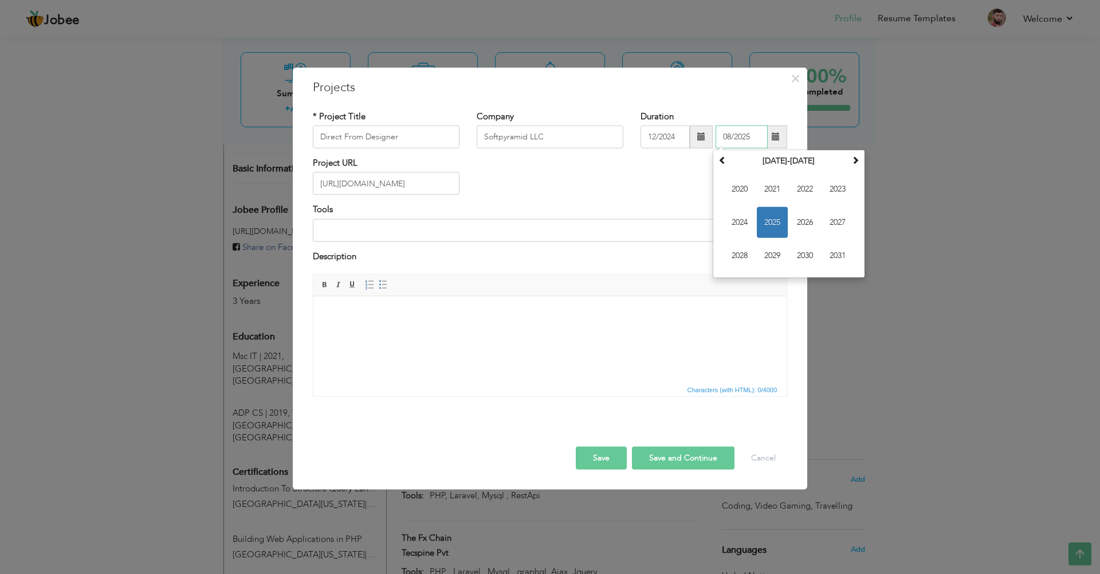
click at [780, 221] on span "2025" at bounding box center [772, 222] width 31 height 31
click at [775, 222] on span "Jun" at bounding box center [772, 222] width 31 height 31
type input "06/2025"
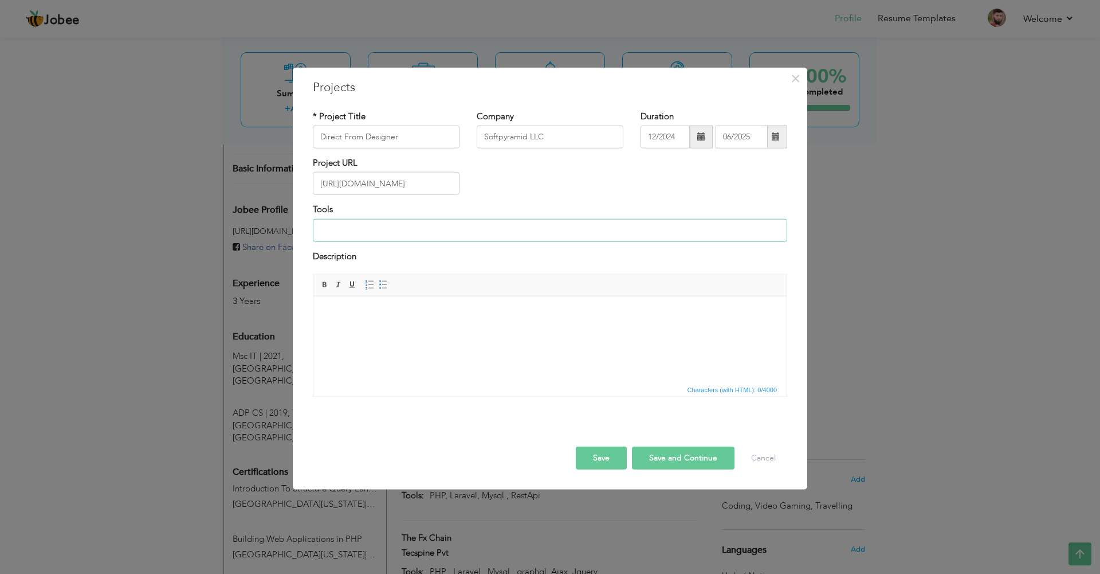
click at [442, 224] on input at bounding box center [550, 229] width 475 height 23
click at [616, 449] on button "Save" at bounding box center [601, 457] width 51 height 23
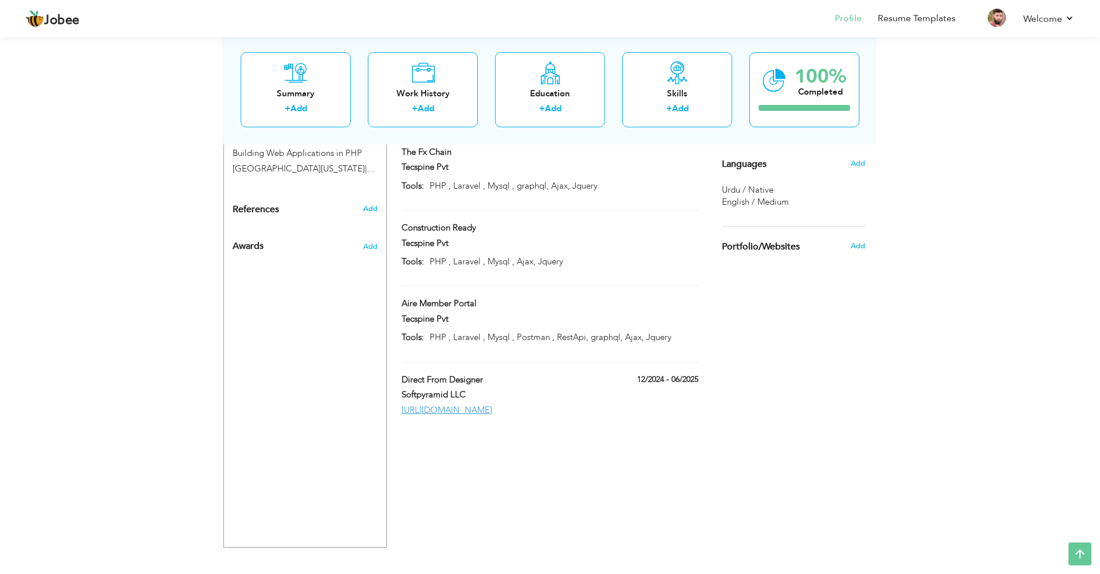
scroll to position [711, 0]
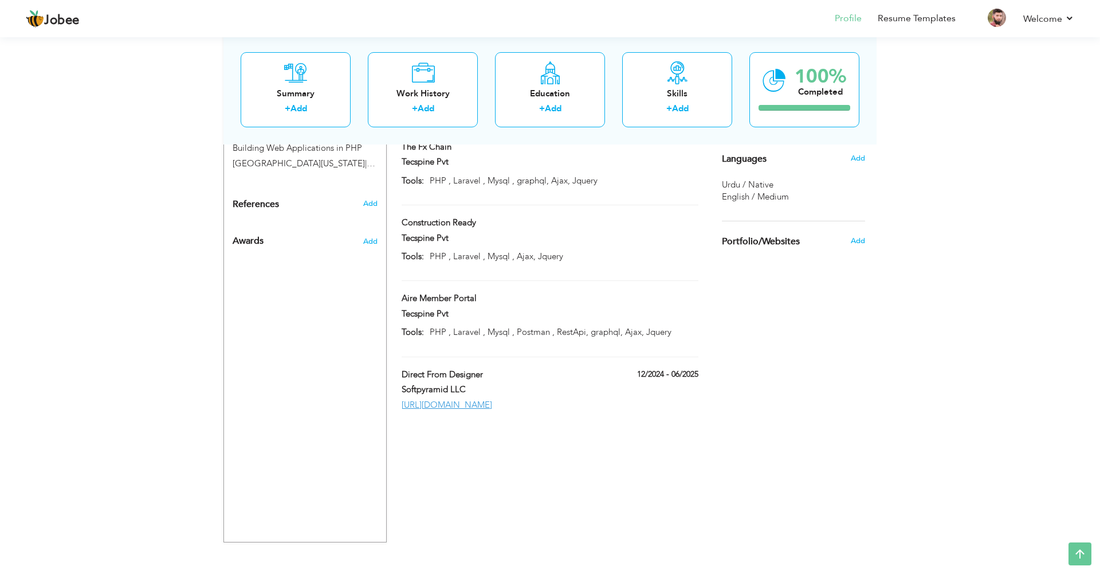
drag, startPoint x: 428, startPoint y: 310, endPoint x: 557, endPoint y: 323, distance: 130.2
click at [557, 323] on div "Aire Member Portal Aire Member Portal Tecspine Pvt Tools:" at bounding box center [550, 324] width 297 height 64
type input "Aire Member Portal"
type input "Tecspine Pvt"
type input "PHP , Laravel , Mysql , Postman , RestApi, graphql, Ajax, Jquery"
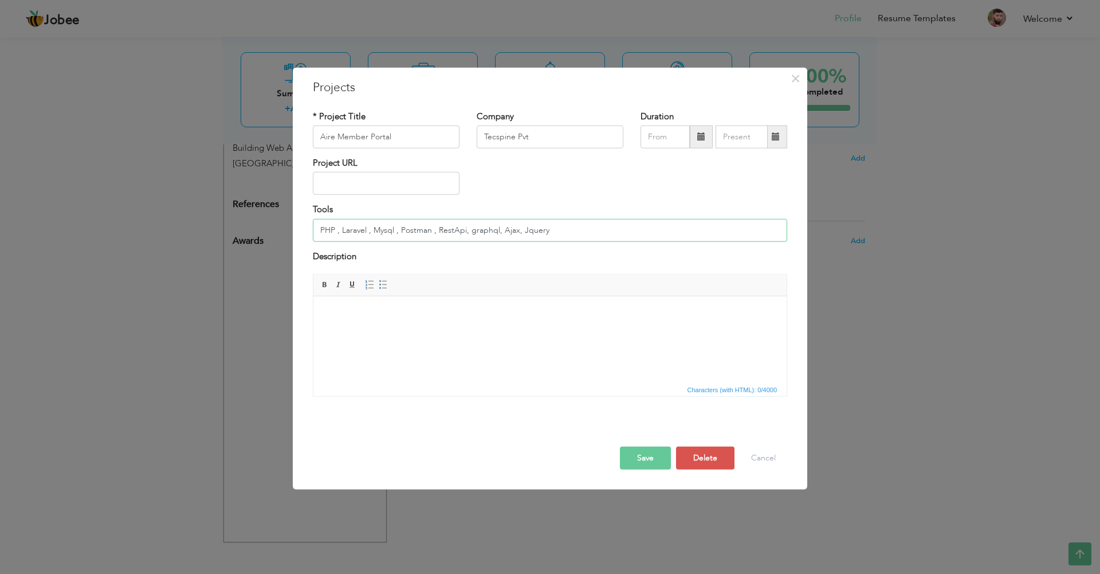
click at [563, 234] on input "PHP , Laravel , Mysql , Postman , RestApi, graphql, Ajax, Jquery" at bounding box center [550, 229] width 475 height 23
click at [794, 80] on span "×" at bounding box center [796, 78] width 10 height 21
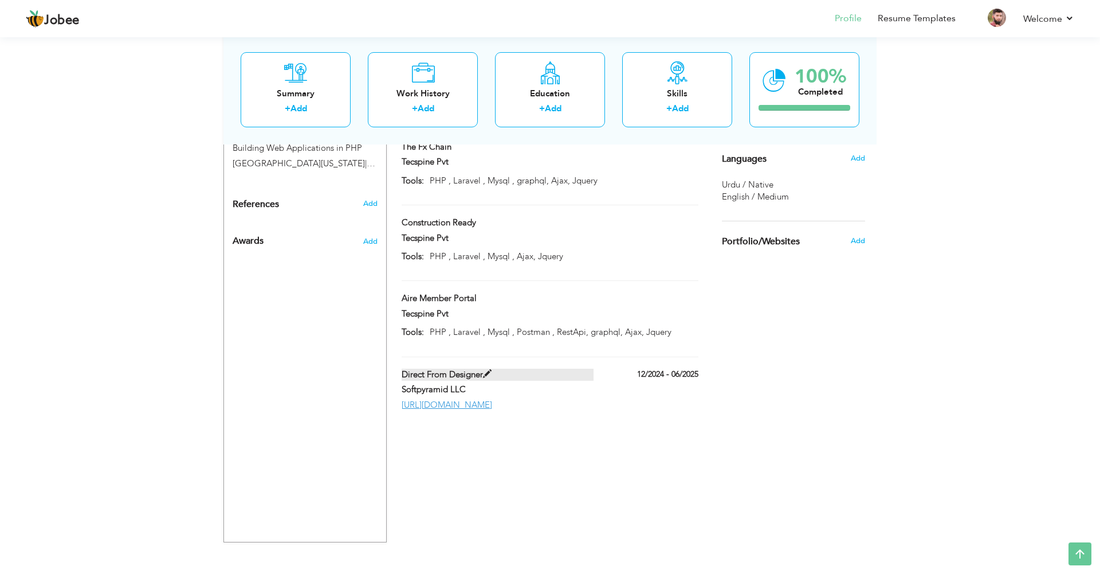
click at [487, 370] on span at bounding box center [487, 374] width 9 height 9
type input "Direct From Designer"
type input "Softpyramid LLC"
type input "12/2024"
type input "06/2025"
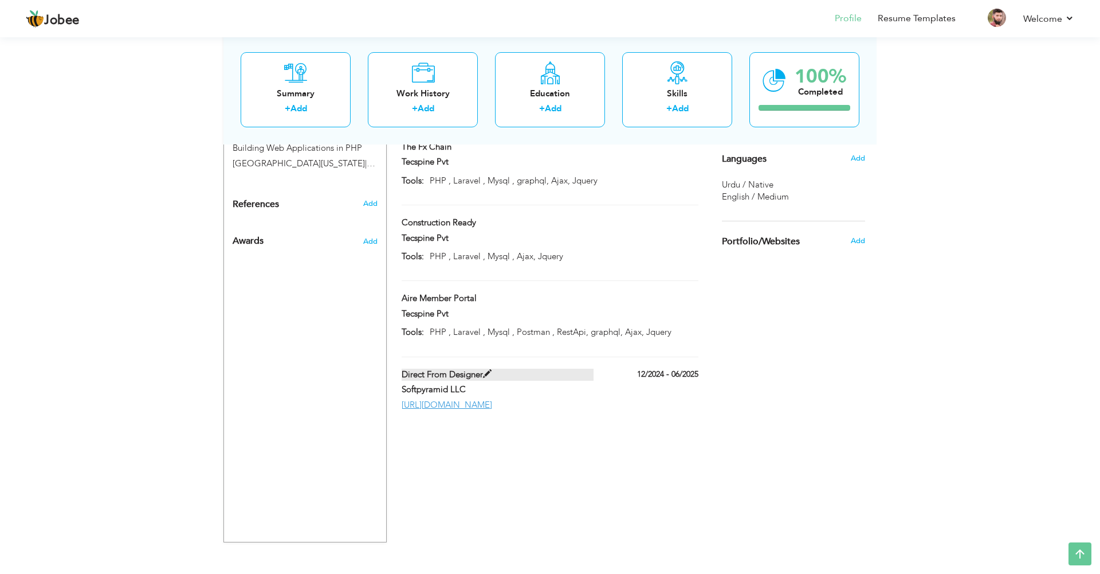
type input "[URL][DOMAIN_NAME]"
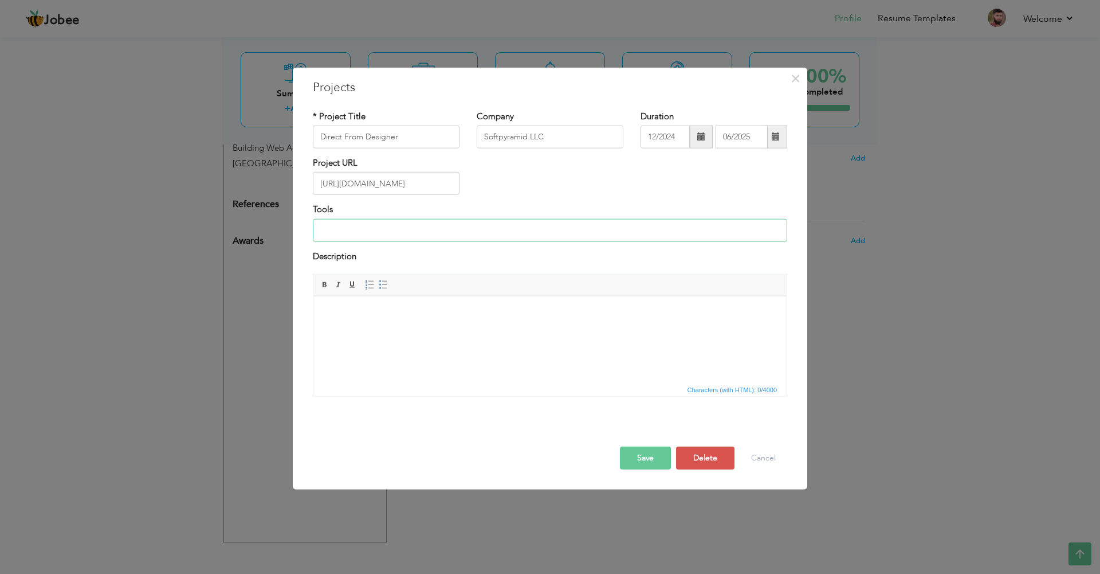
click at [431, 229] on input at bounding box center [550, 229] width 475 height 23
paste input "PHP , Laravel , Mysql , Postman , RestApi, graphql, Ajax, Jquery"
type input "PHP , Laravel , Mysql , Postman , RestApi, graphql, Ajax, Jquery"
click at [642, 452] on button "Save" at bounding box center [645, 457] width 51 height 23
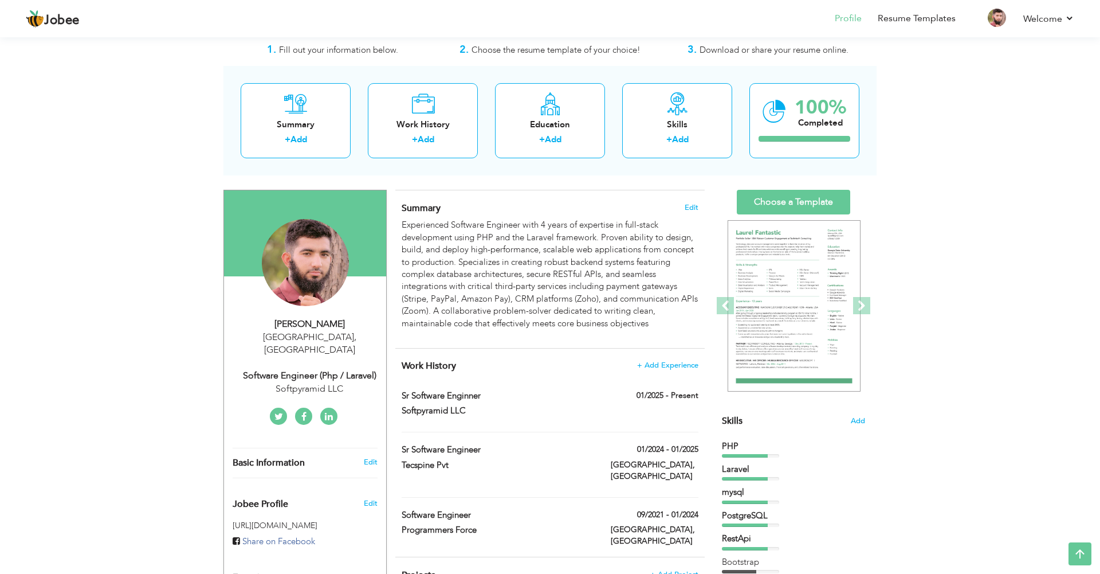
scroll to position [0, 0]
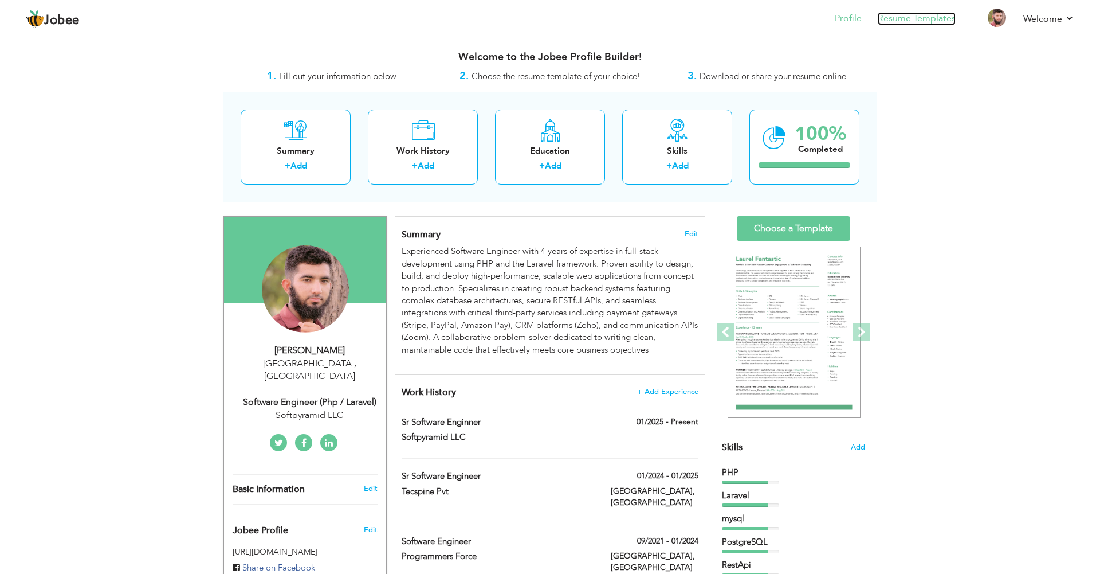
click at [883, 18] on link "Resume Templates" at bounding box center [917, 18] width 78 height 13
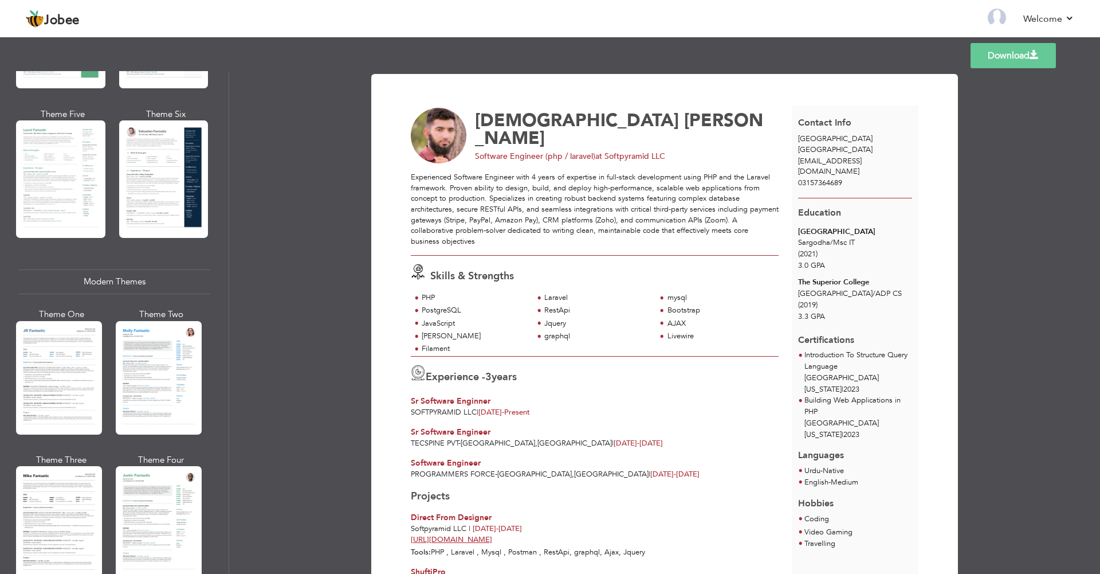
scroll to position [344, 0]
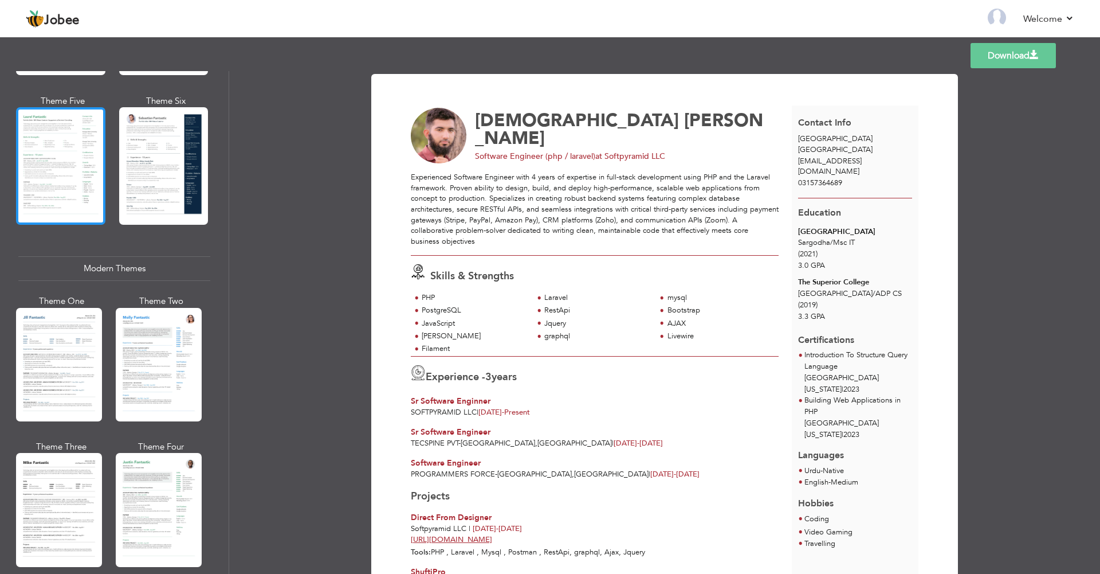
click at [77, 159] on div at bounding box center [60, 165] width 89 height 117
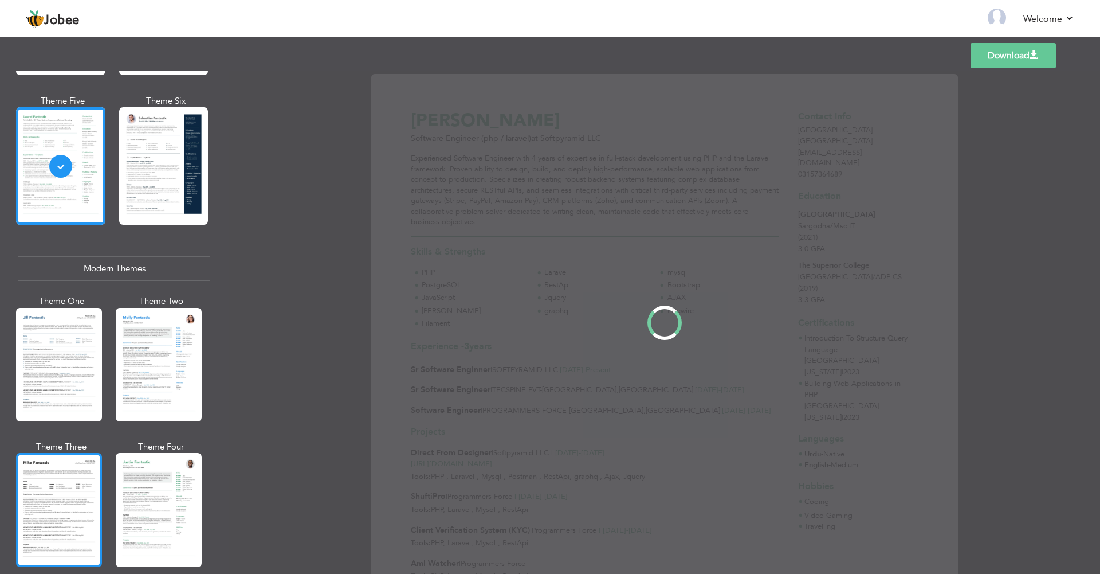
click at [66, 466] on div at bounding box center [59, 509] width 86 height 113
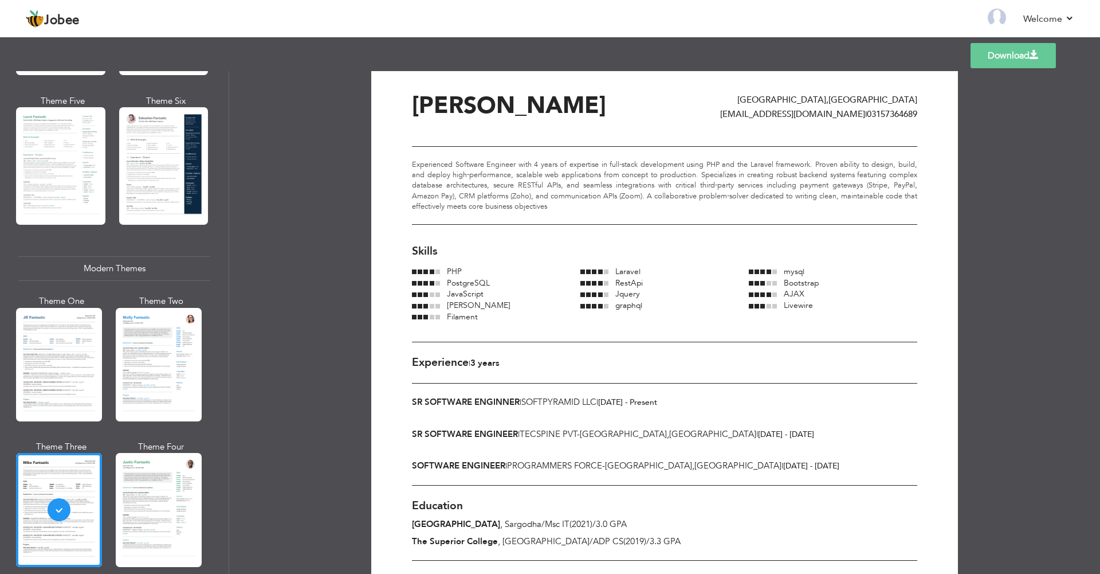
scroll to position [0, 0]
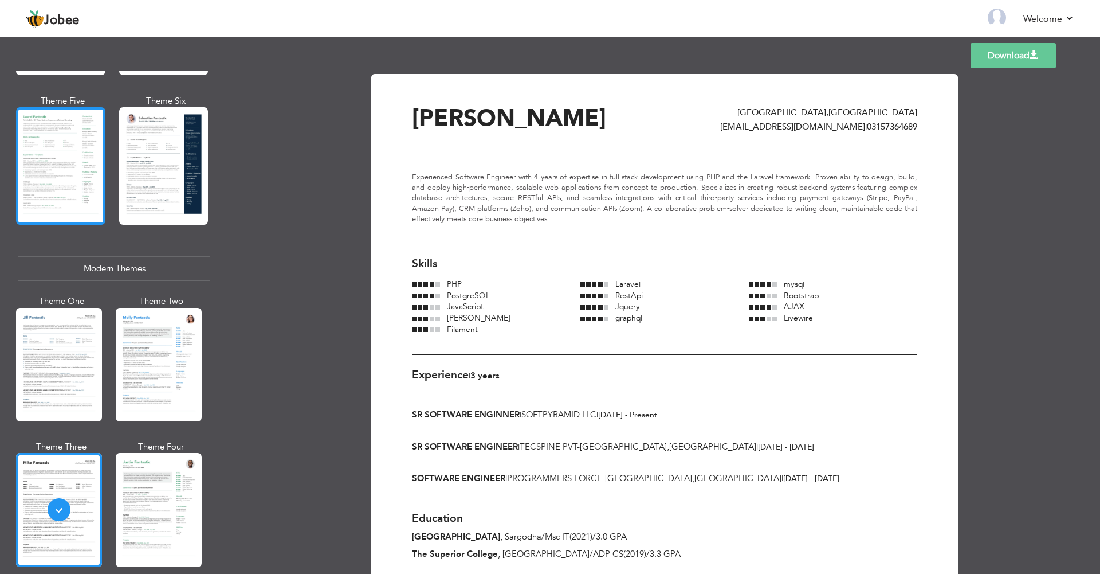
click at [81, 159] on div at bounding box center [60, 165] width 89 height 117
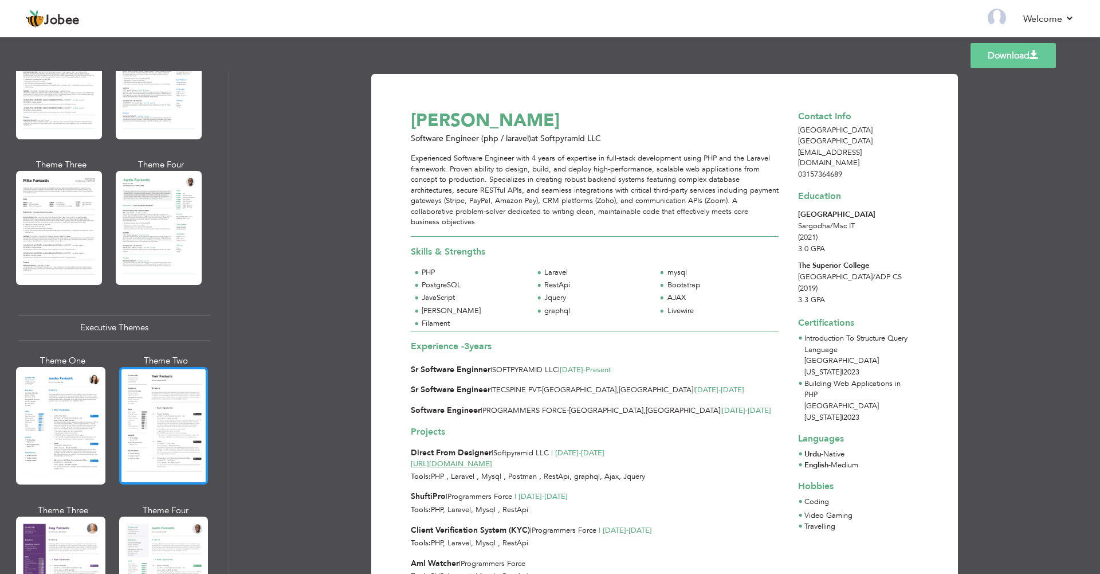
scroll to position [644, 0]
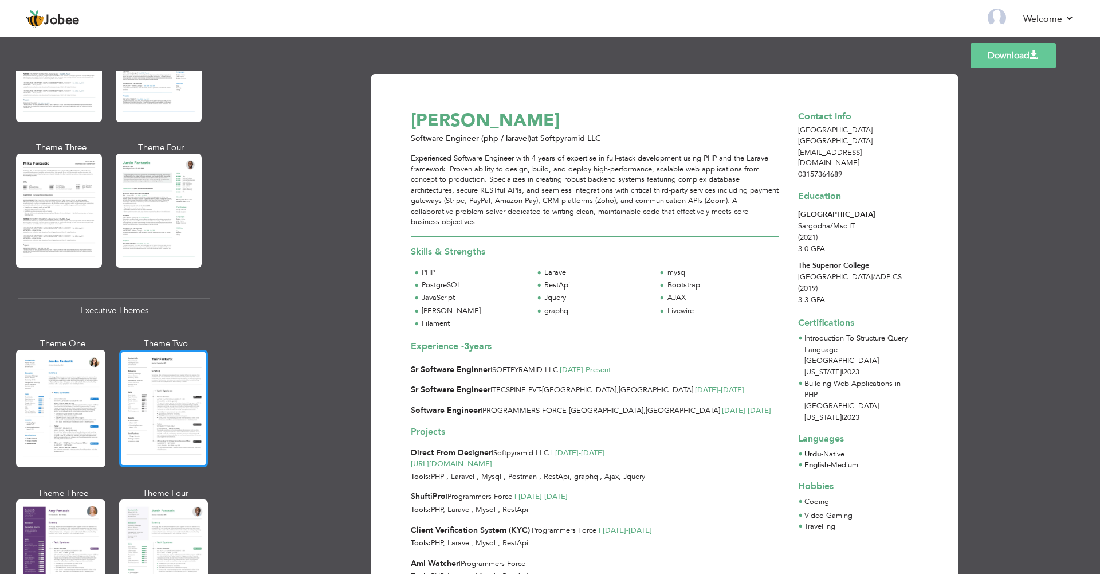
click at [136, 385] on div at bounding box center [163, 408] width 89 height 117
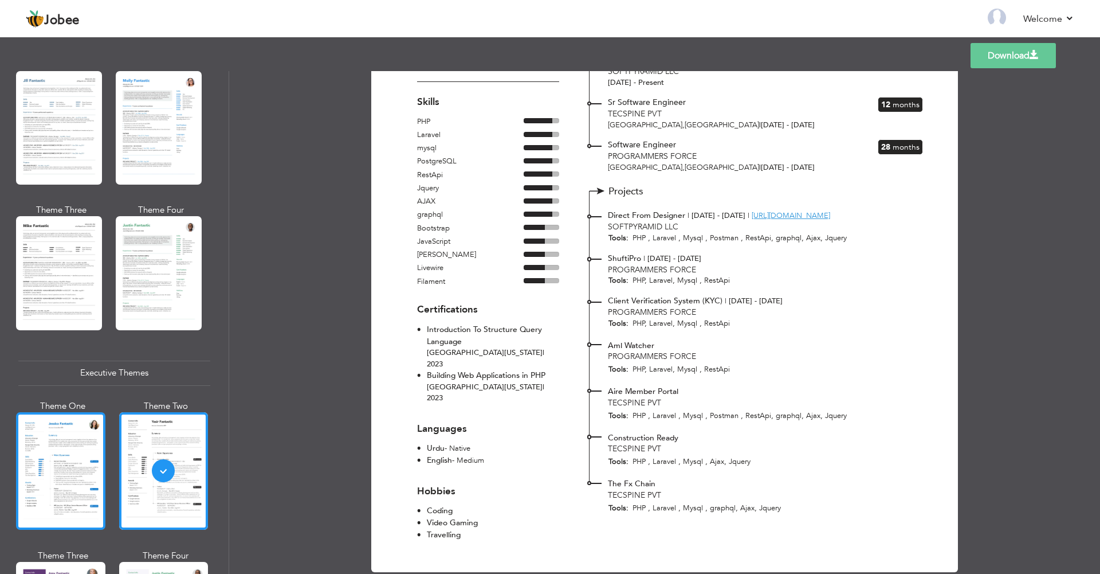
scroll to position [476, 0]
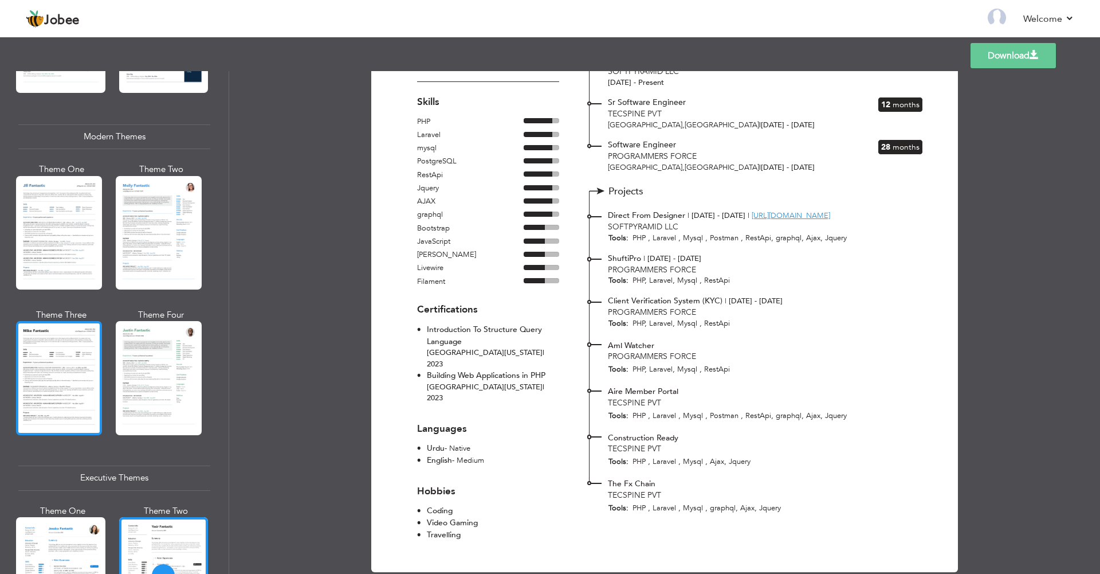
click at [77, 411] on div at bounding box center [59, 377] width 86 height 113
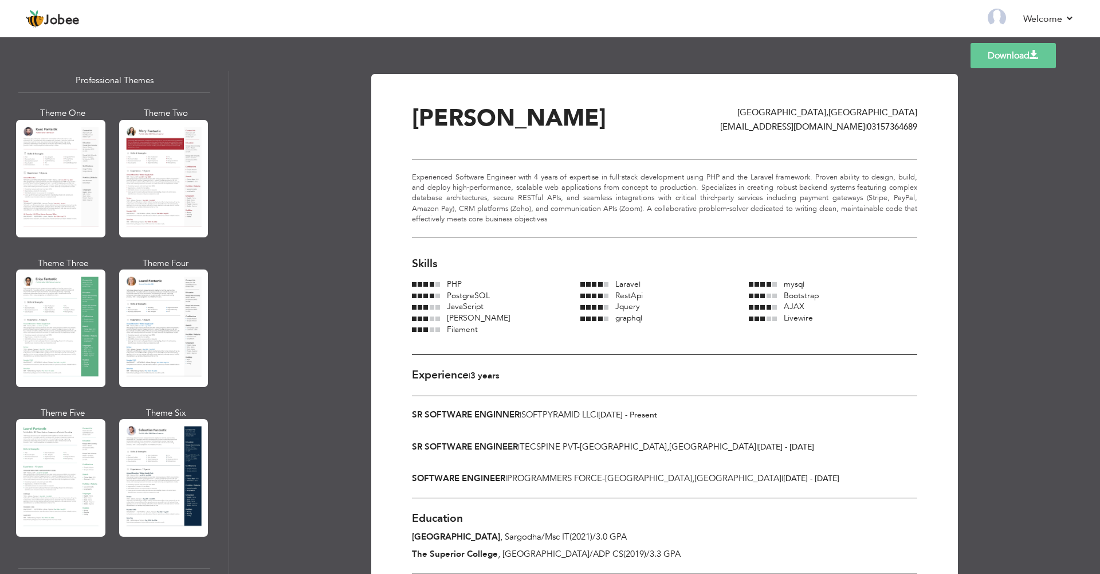
scroll to position [0, 0]
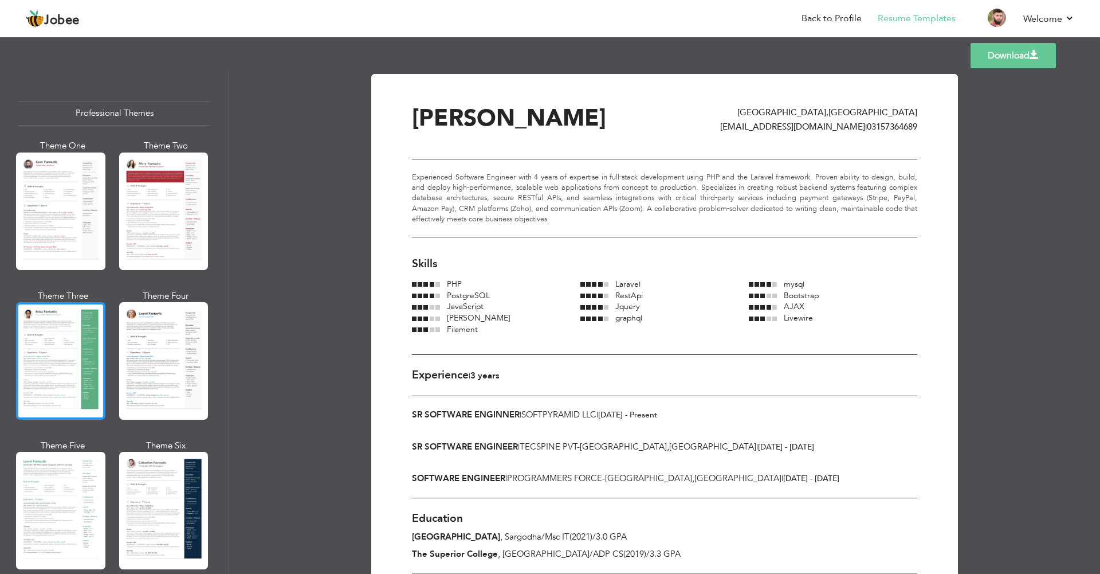
click at [86, 343] on div at bounding box center [60, 360] width 89 height 117
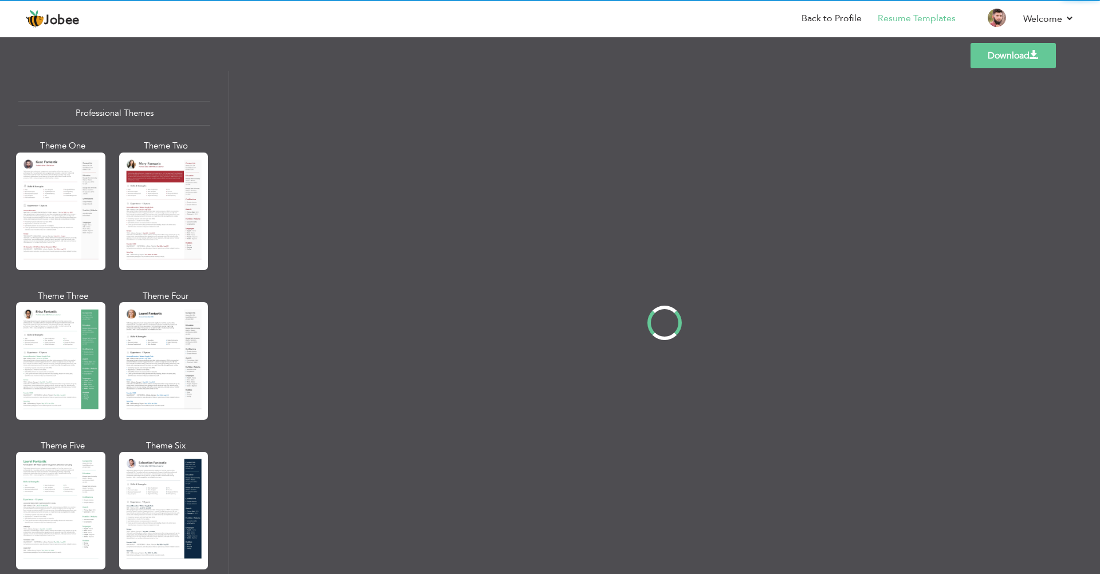
click at [63, 464] on div "Professional Themes Theme One Theme Two Theme Three Theme Four" at bounding box center [550, 322] width 1100 height 503
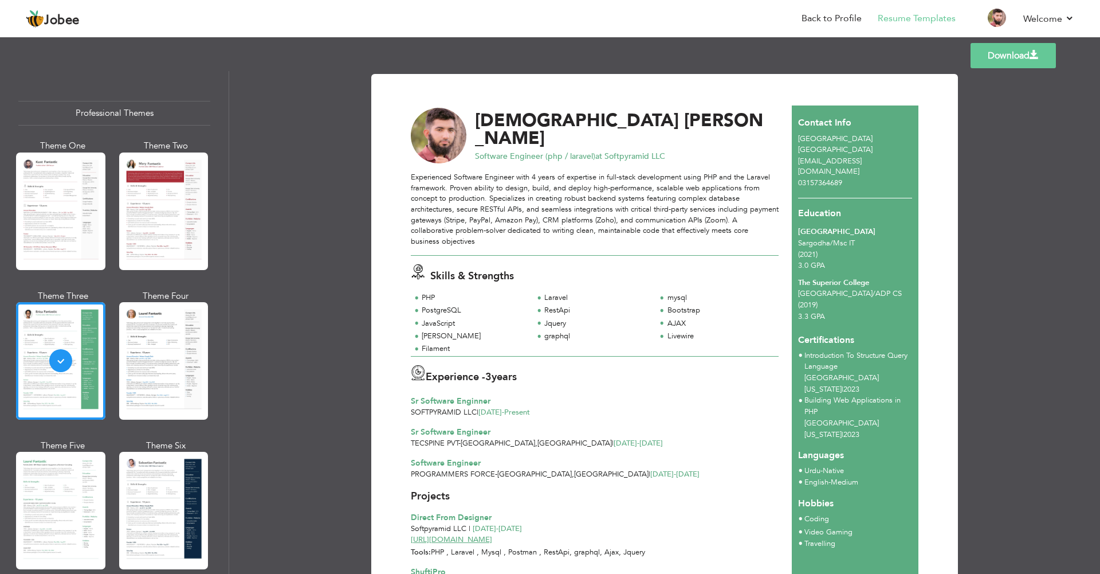
click at [63, 464] on div at bounding box center [60, 510] width 89 height 117
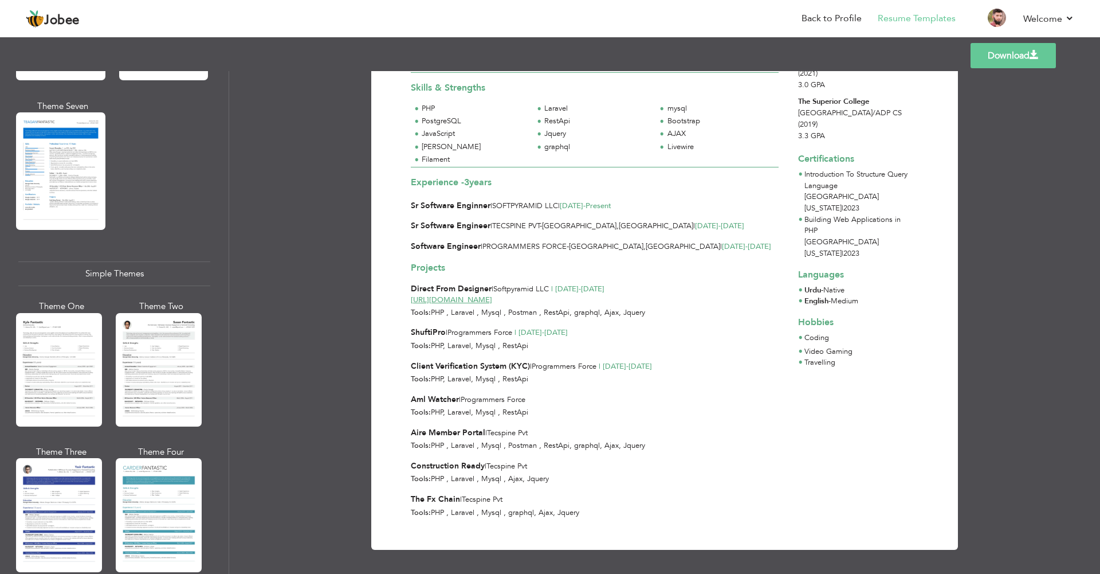
scroll to position [1834, 0]
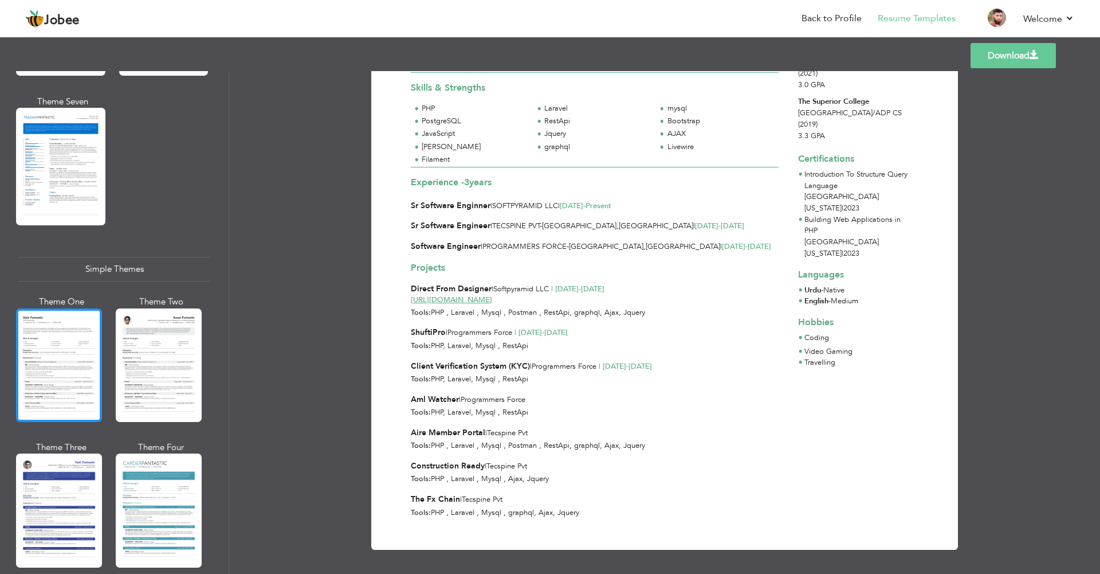
click at [51, 346] on div at bounding box center [59, 364] width 86 height 113
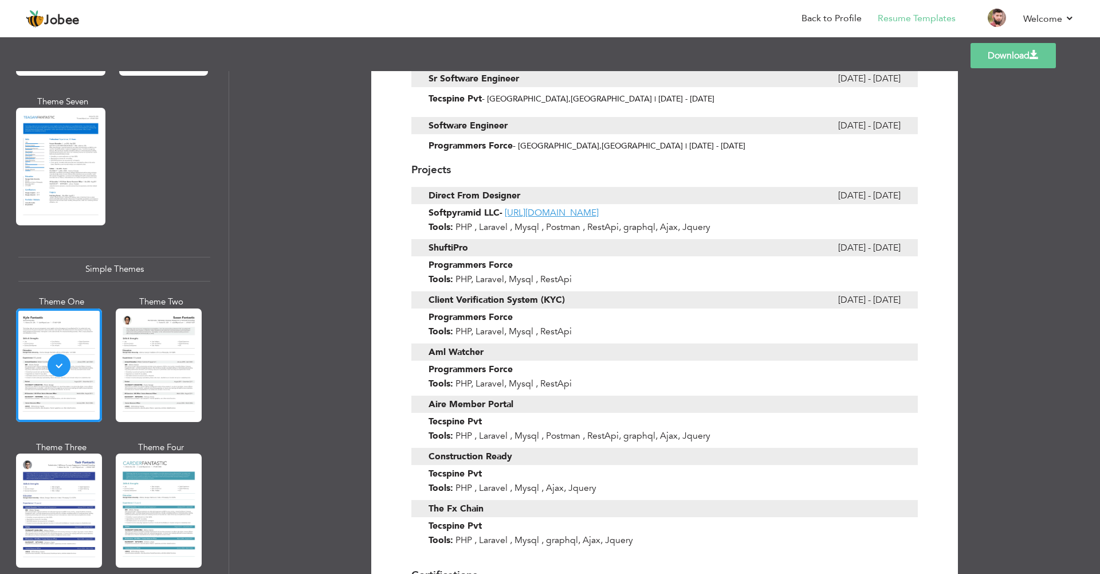
scroll to position [401, 0]
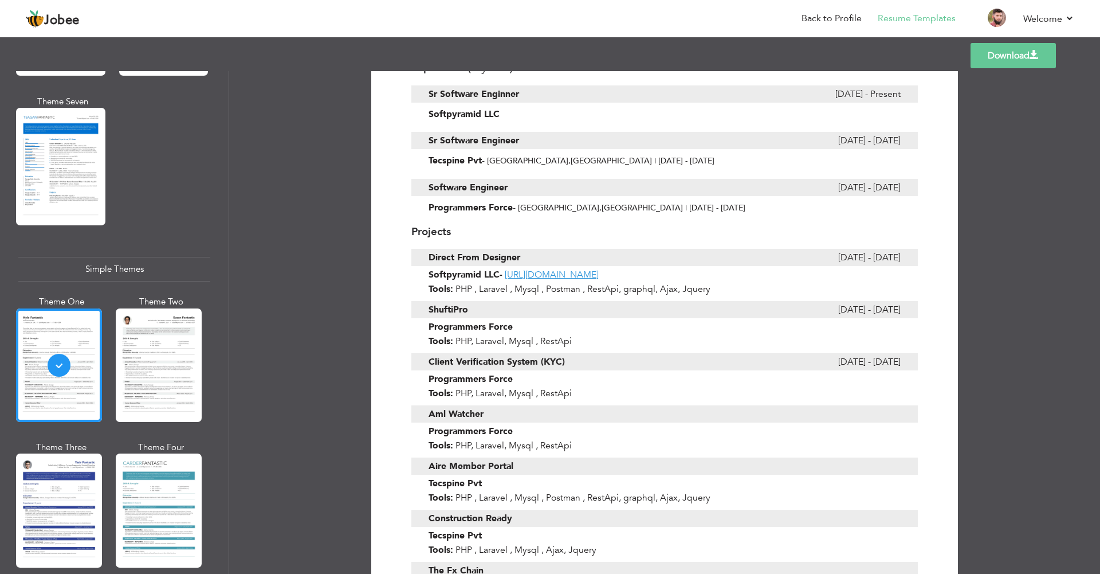
click at [998, 60] on link "Download" at bounding box center [1013, 55] width 85 height 25
